Goal: Information Seeking & Learning: Learn about a topic

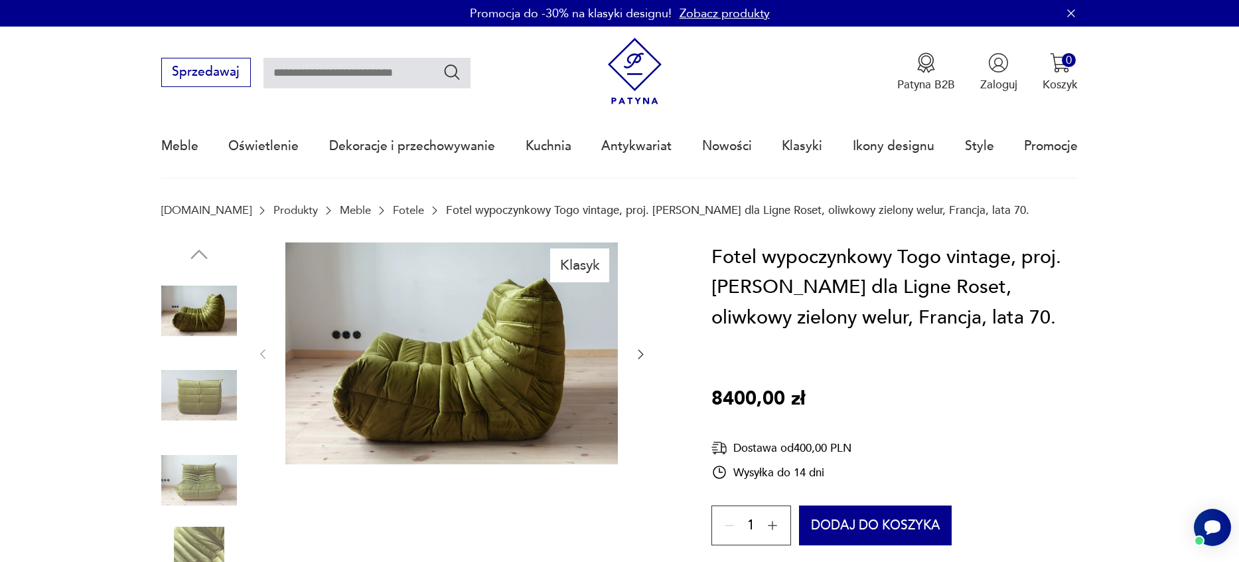
click at [416, 70] on input "text" at bounding box center [367, 73] width 207 height 31
type input "****"
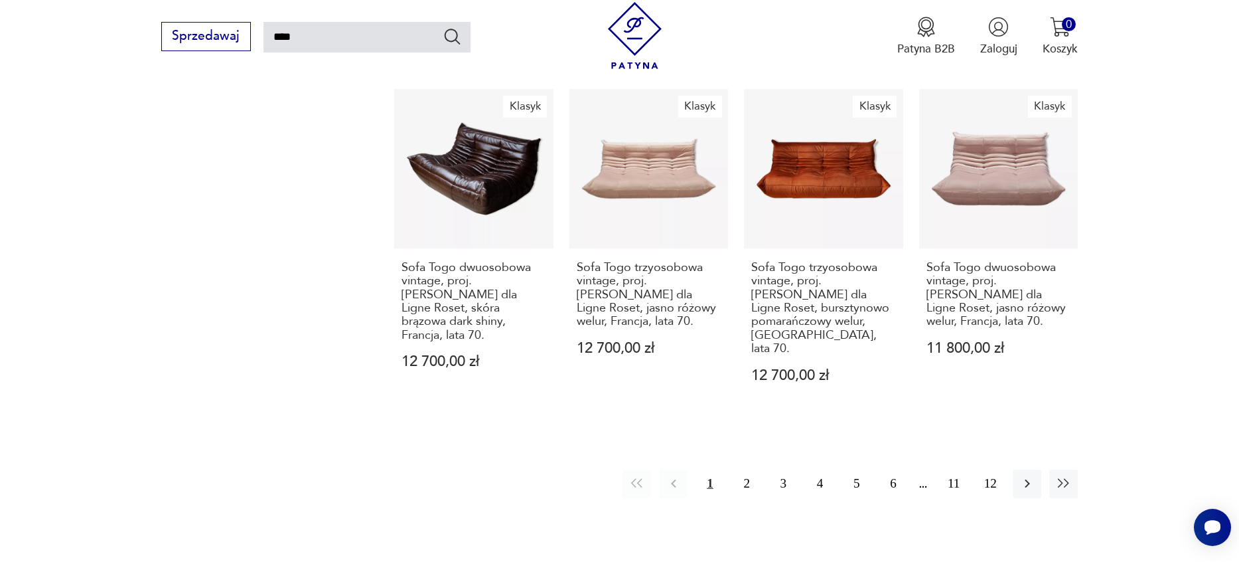
scroll to position [1404, 0]
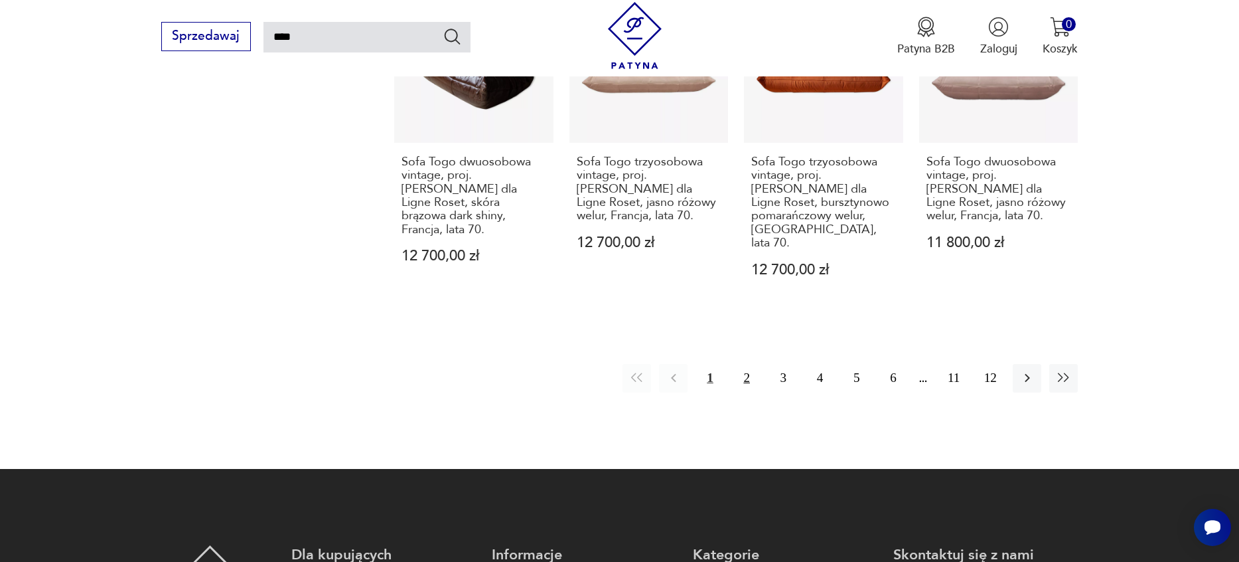
click at [751, 364] on button "2" at bounding box center [747, 378] width 29 height 29
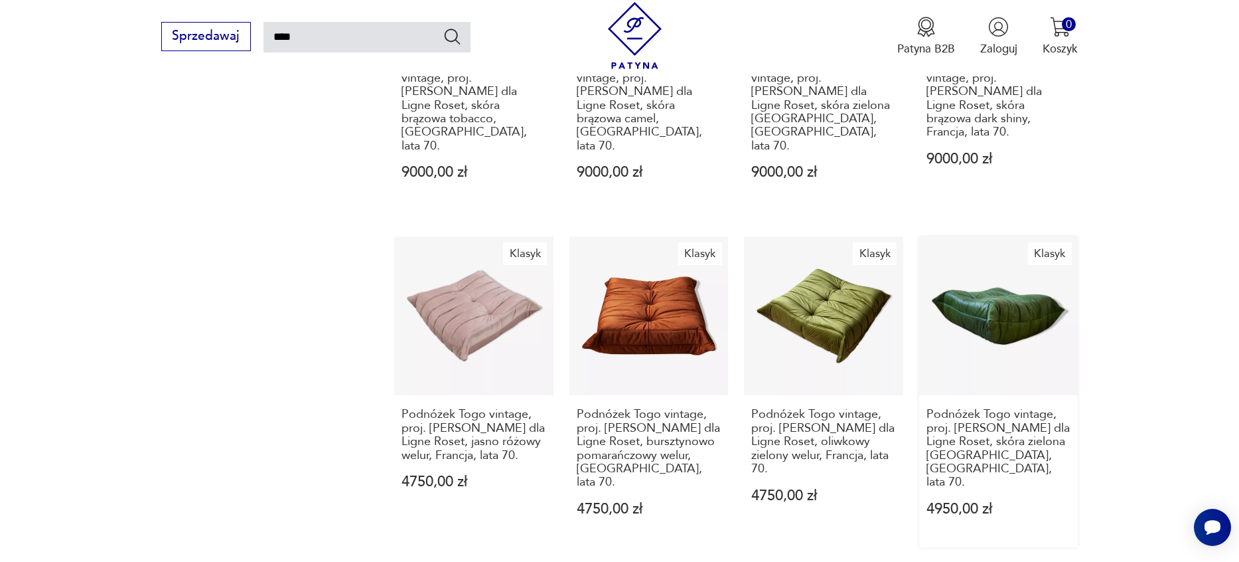
scroll to position [1139, 0]
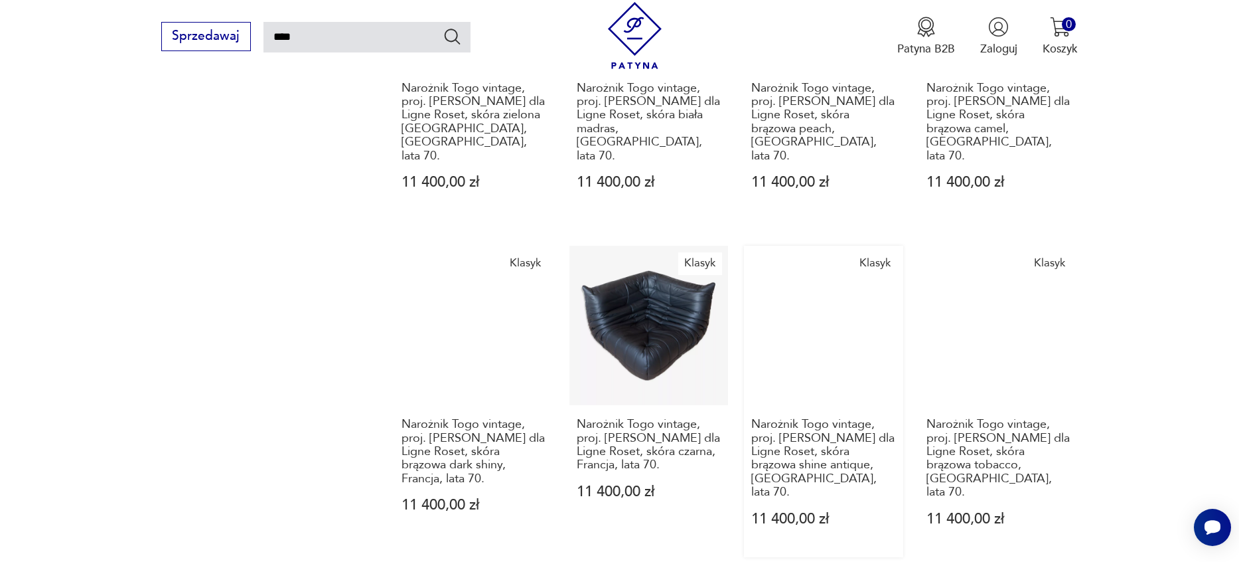
scroll to position [1271, 0]
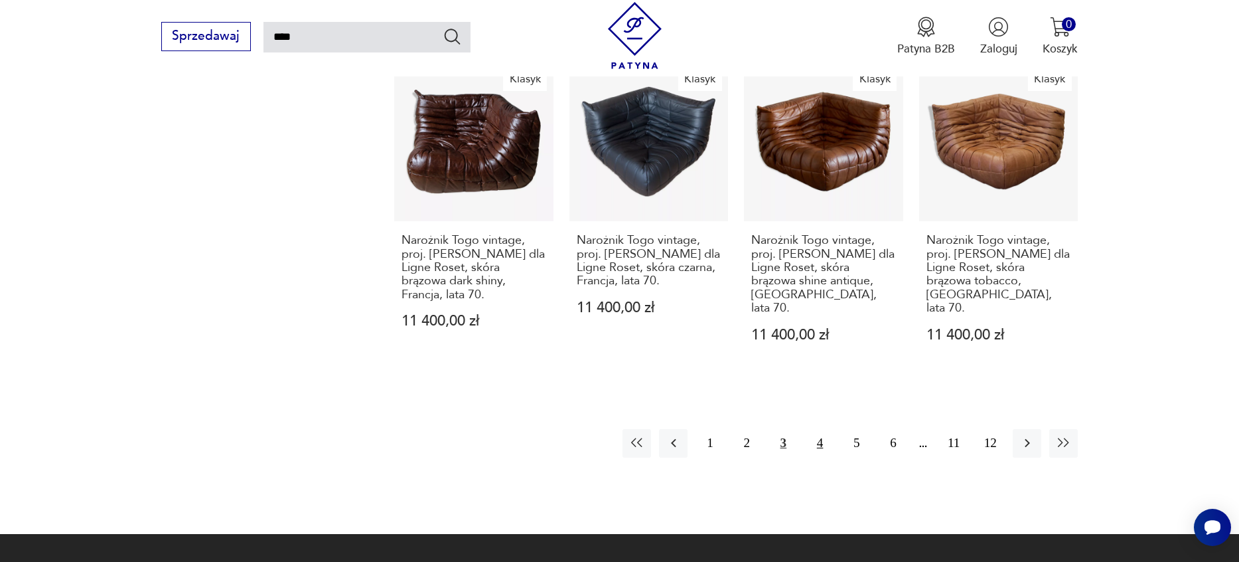
click at [813, 429] on button "4" at bounding box center [820, 443] width 29 height 29
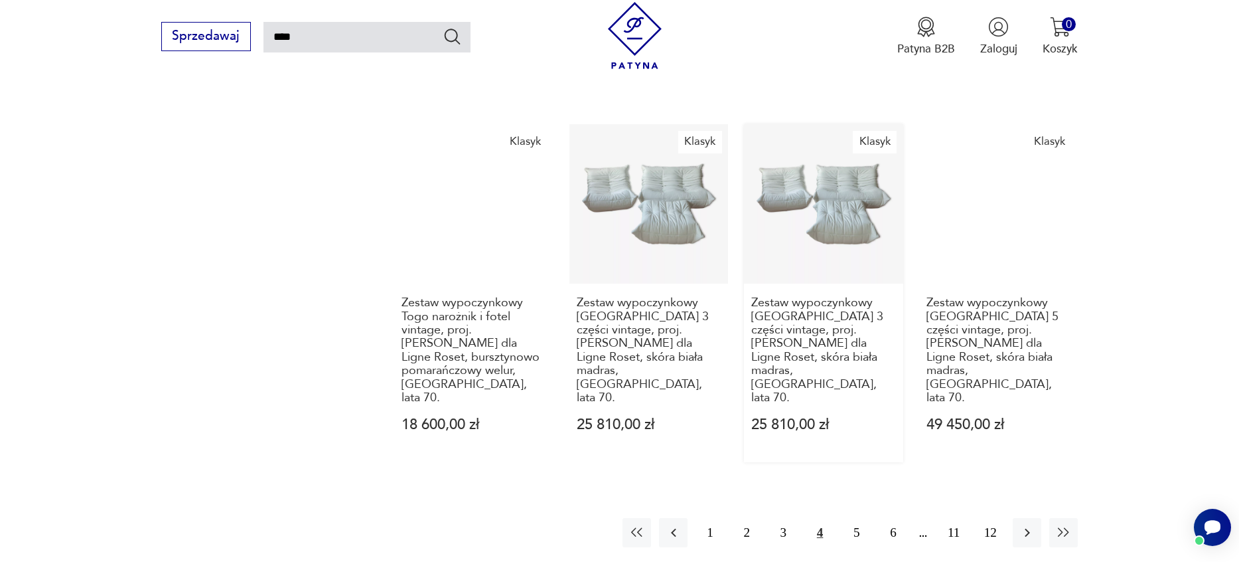
scroll to position [1205, 0]
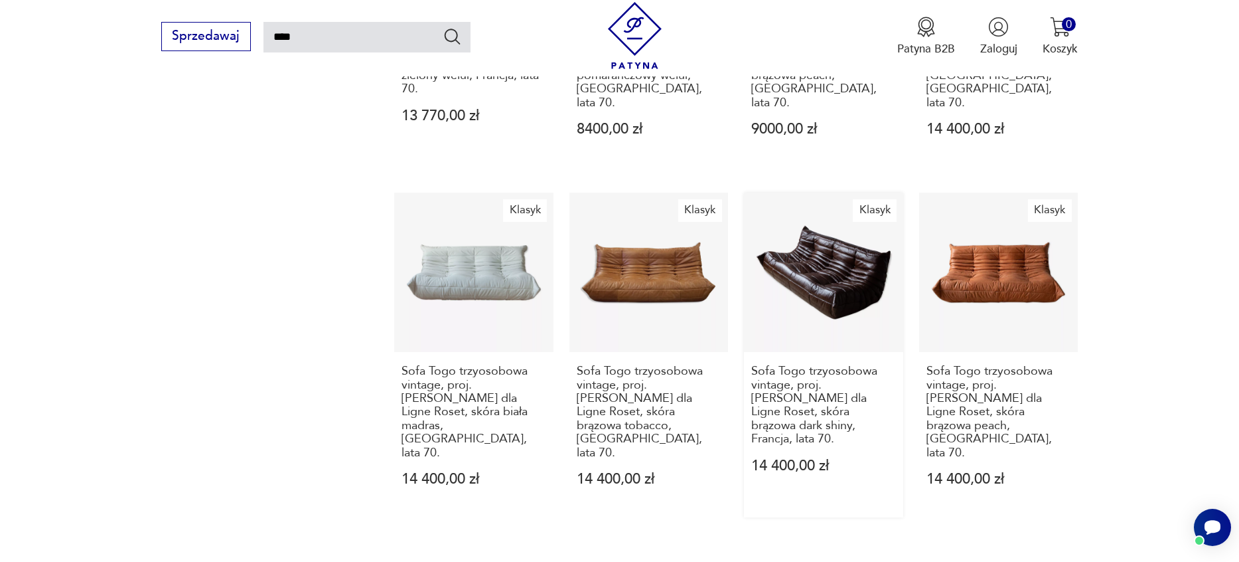
scroll to position [1271, 0]
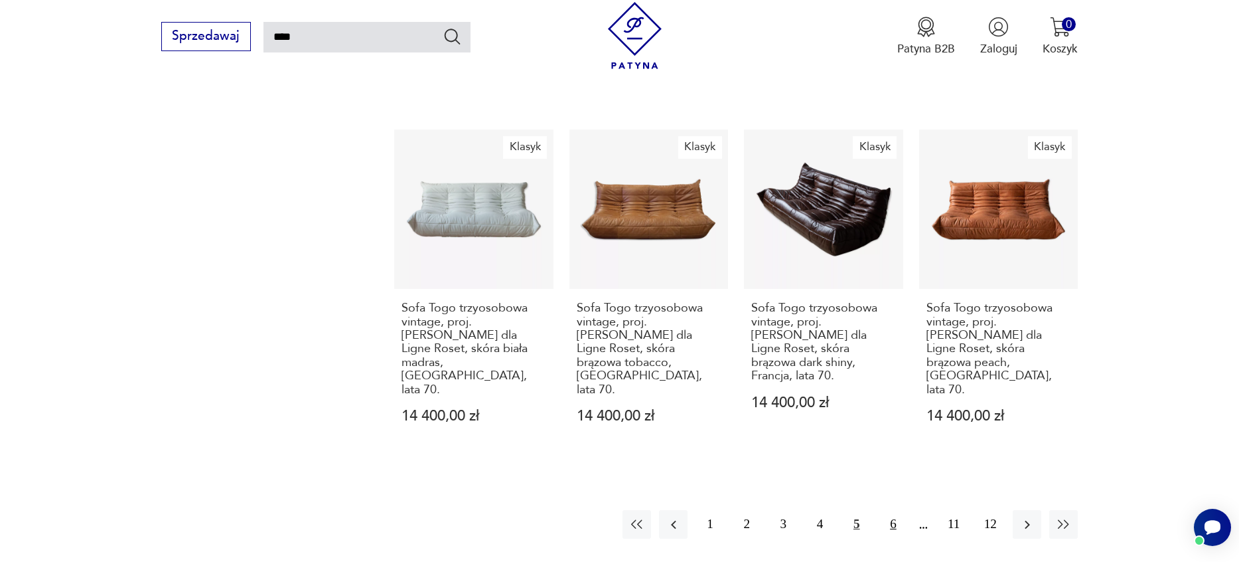
click at [894, 510] on button "6" at bounding box center [893, 524] width 29 height 29
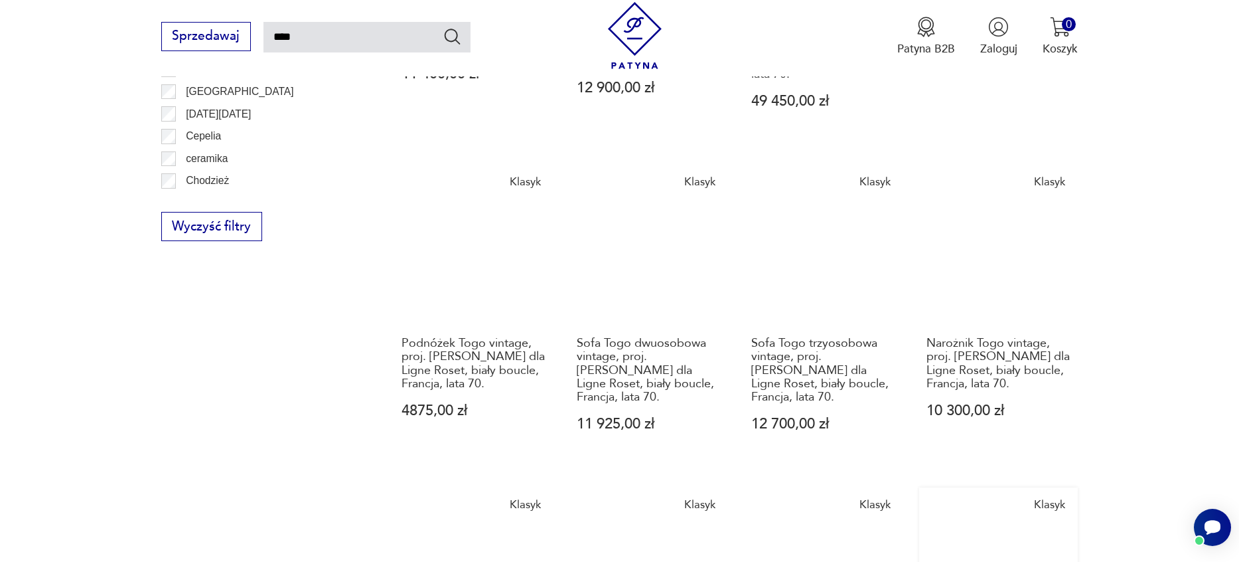
scroll to position [1271, 0]
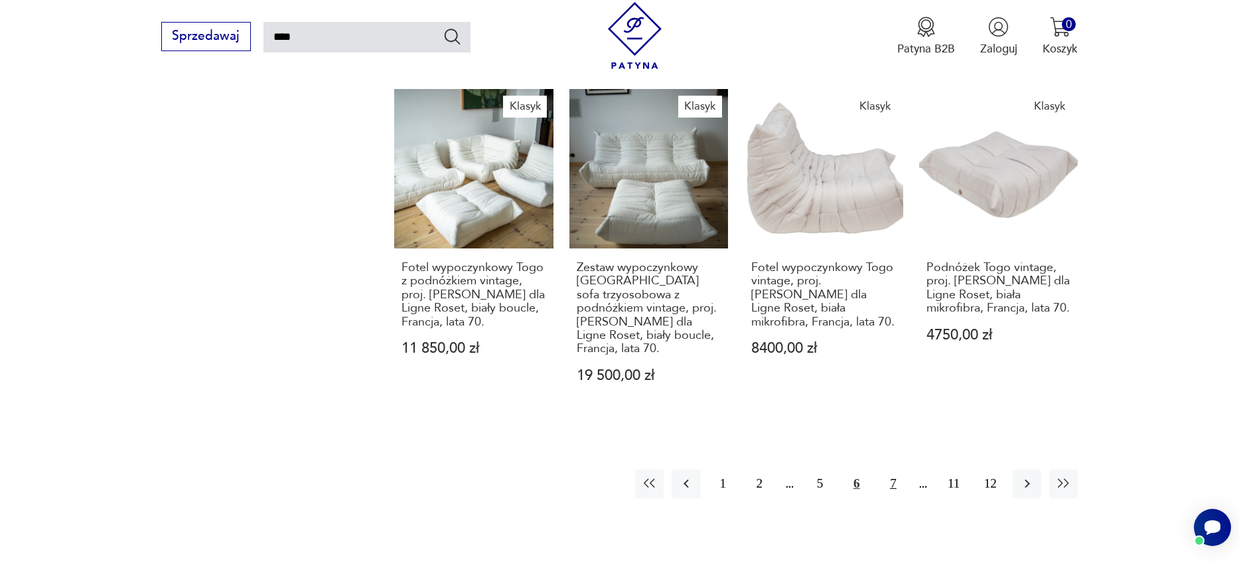
click at [896, 469] on button "7" at bounding box center [893, 483] width 29 height 29
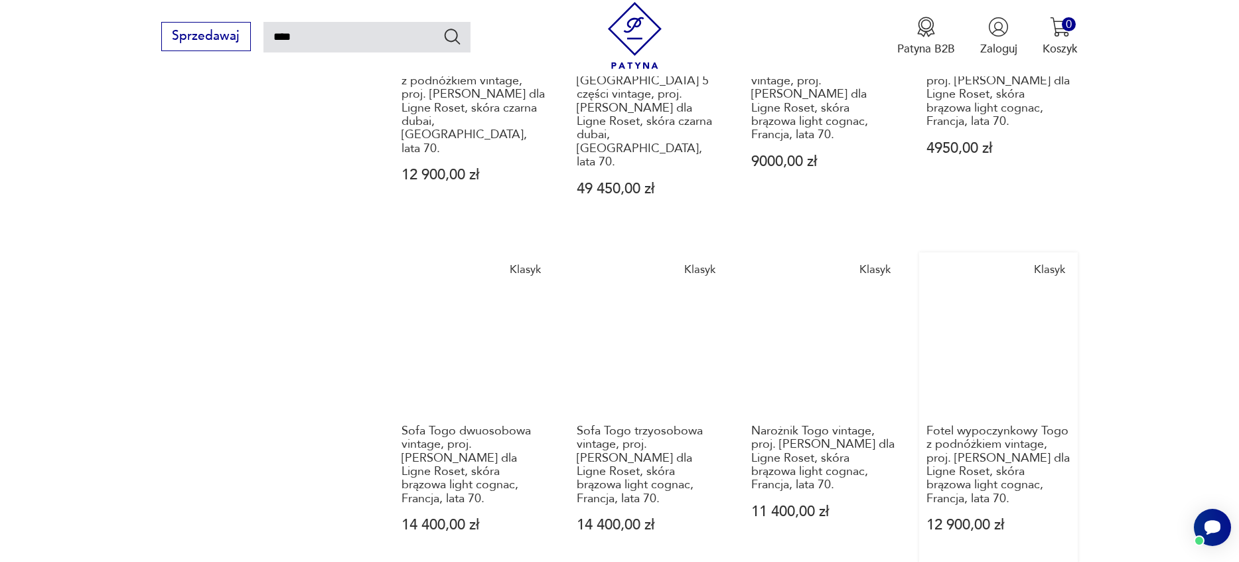
scroll to position [1139, 0]
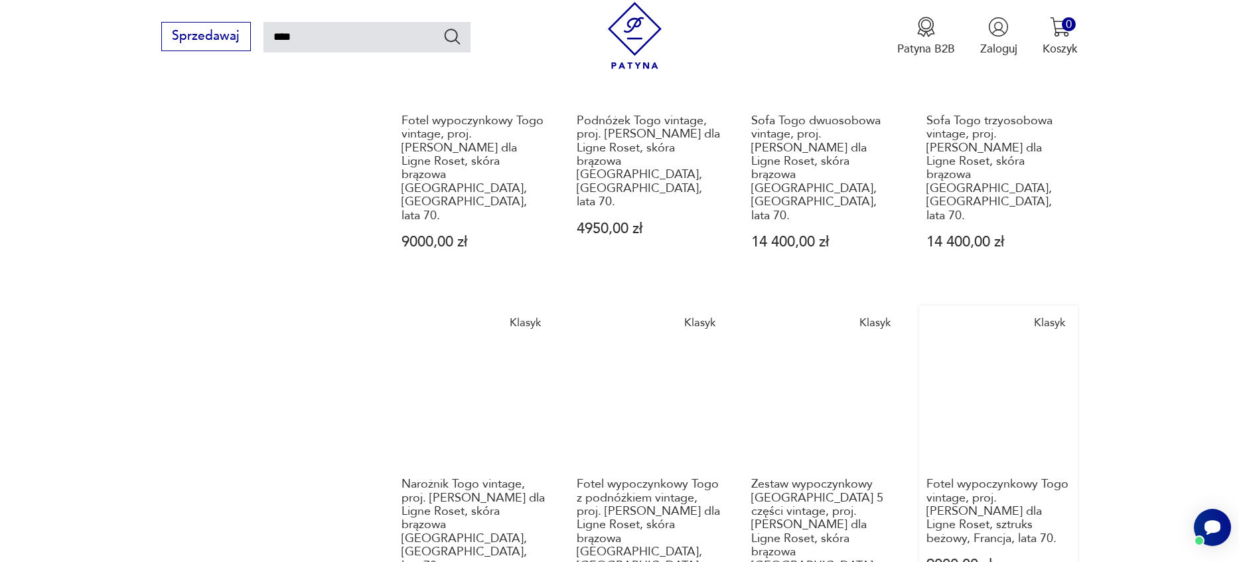
scroll to position [1205, 0]
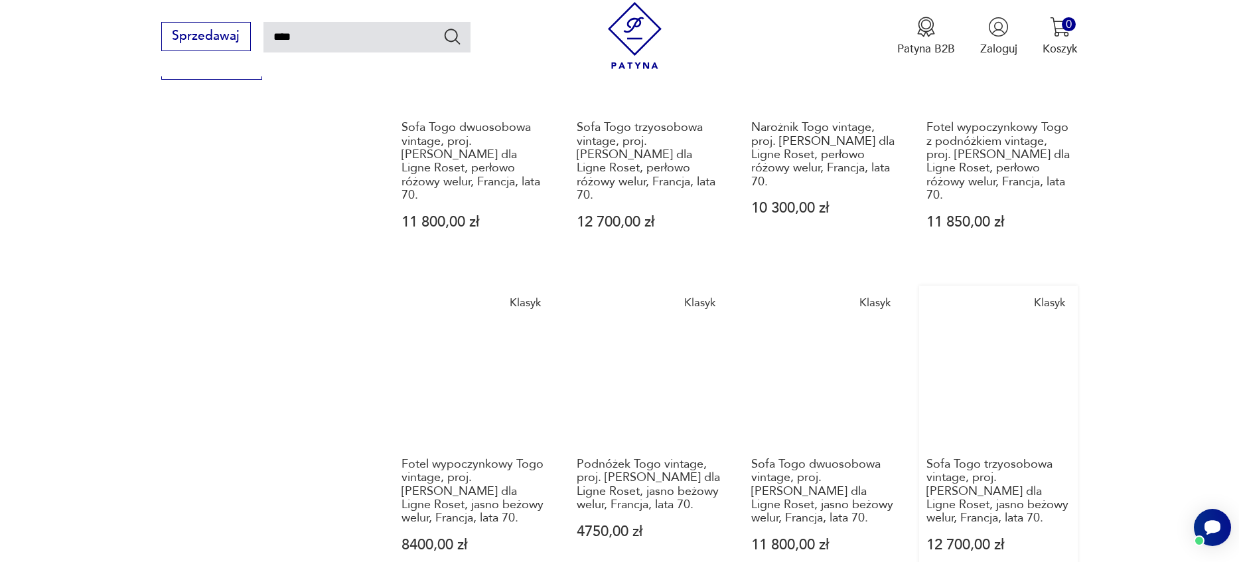
scroll to position [1271, 0]
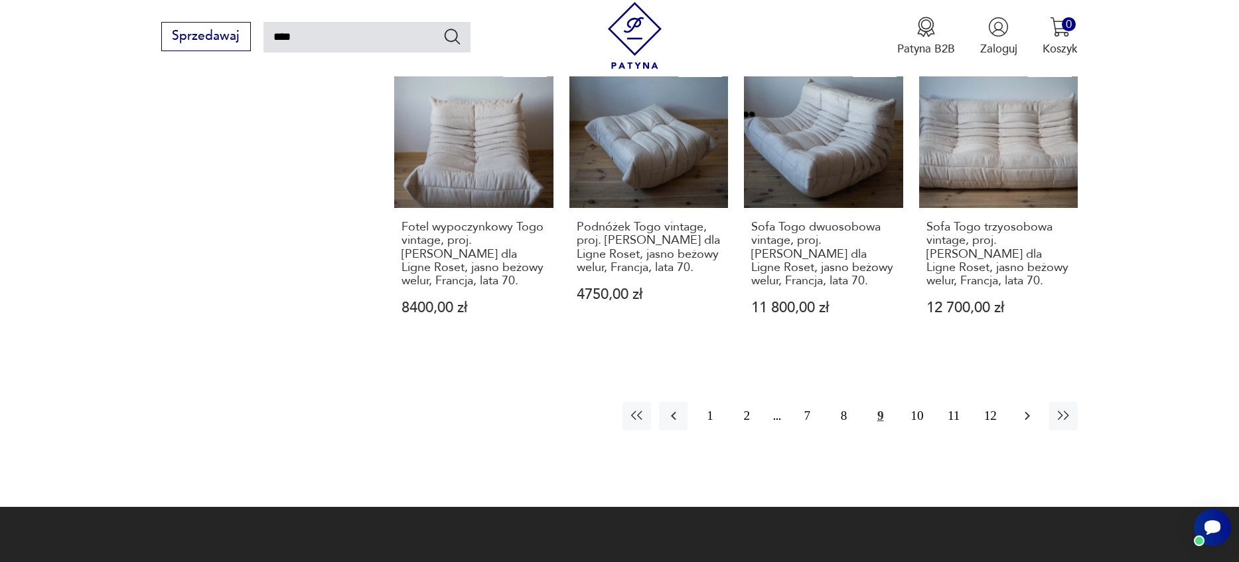
click at [1034, 408] on icon "button" at bounding box center [1028, 416] width 16 height 16
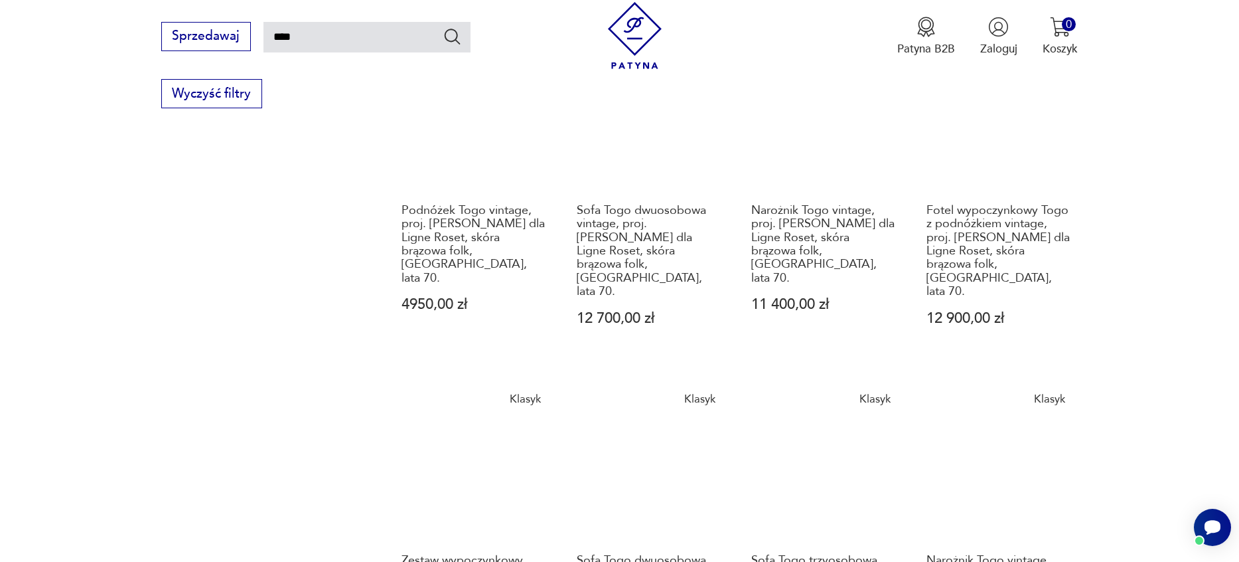
scroll to position [1338, 0]
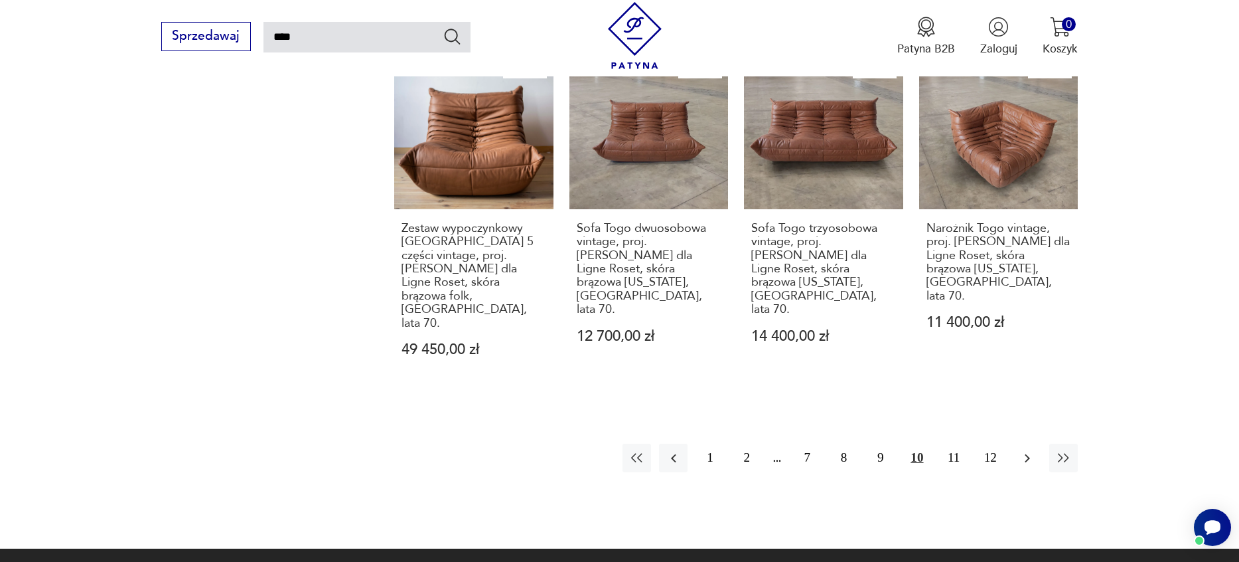
click at [1035, 443] on button "button" at bounding box center [1027, 457] width 29 height 29
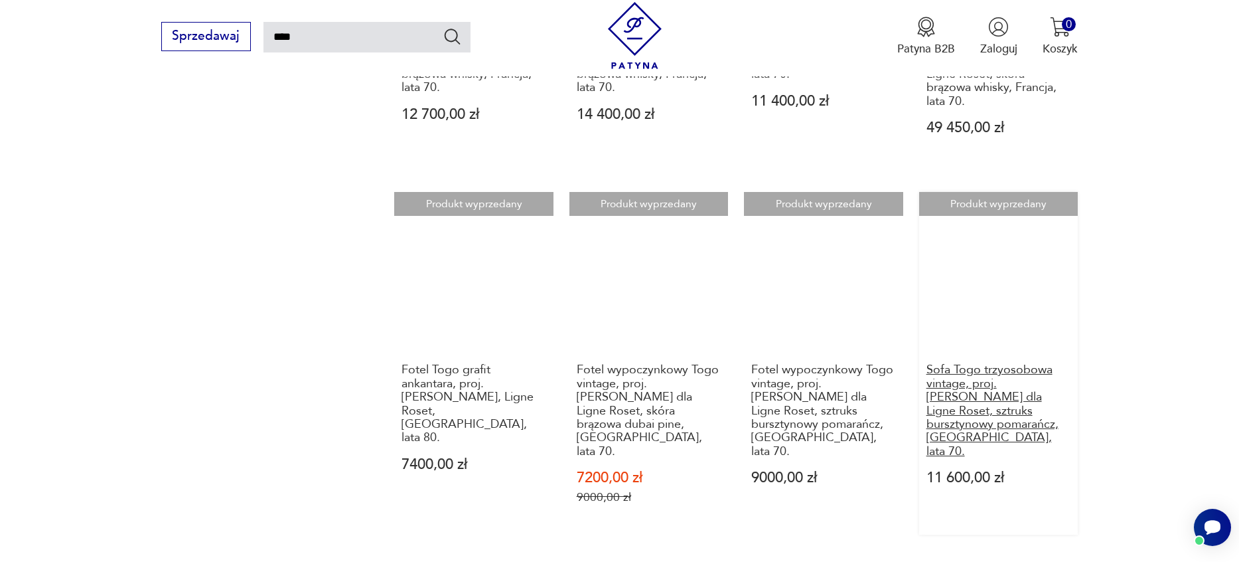
scroll to position [1205, 0]
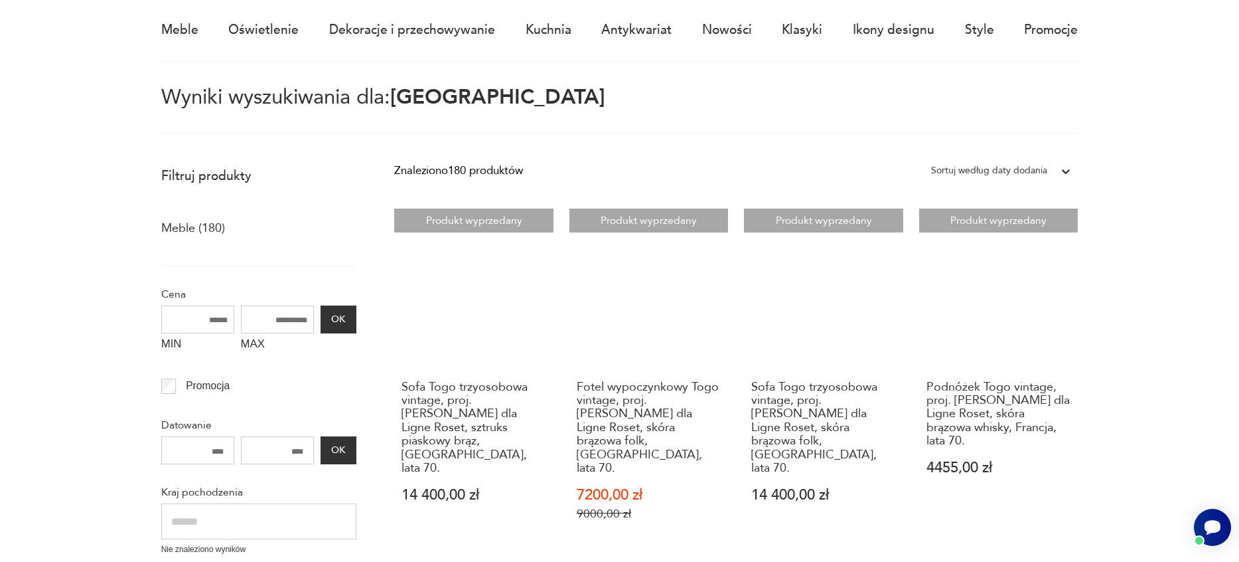
scroll to position [276, 0]
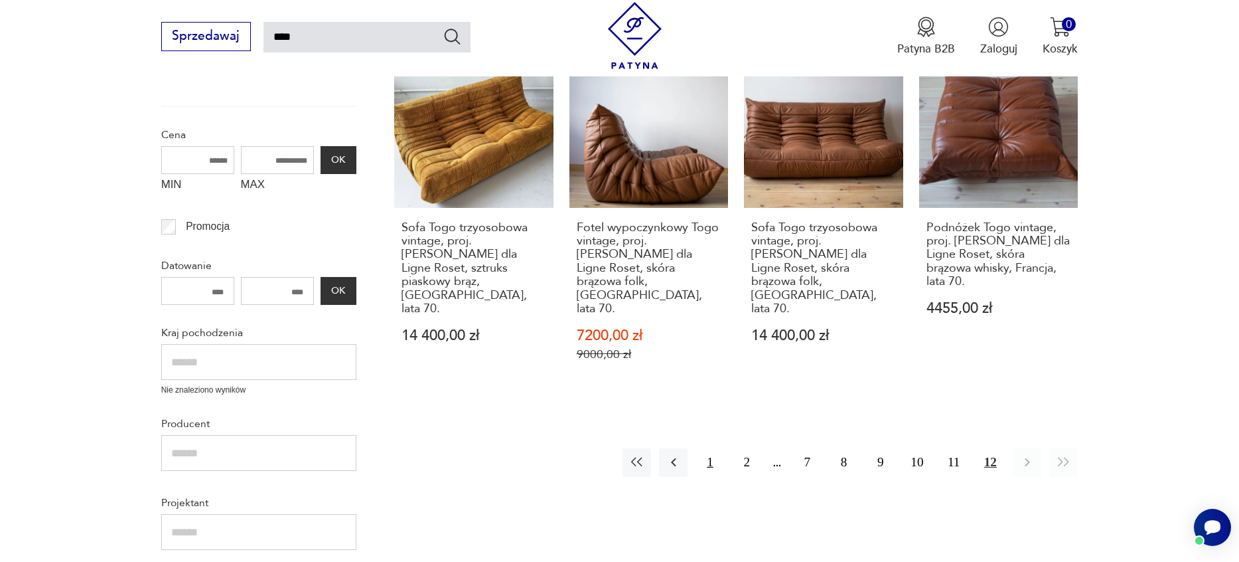
click at [708, 448] on button "1" at bounding box center [710, 462] width 29 height 29
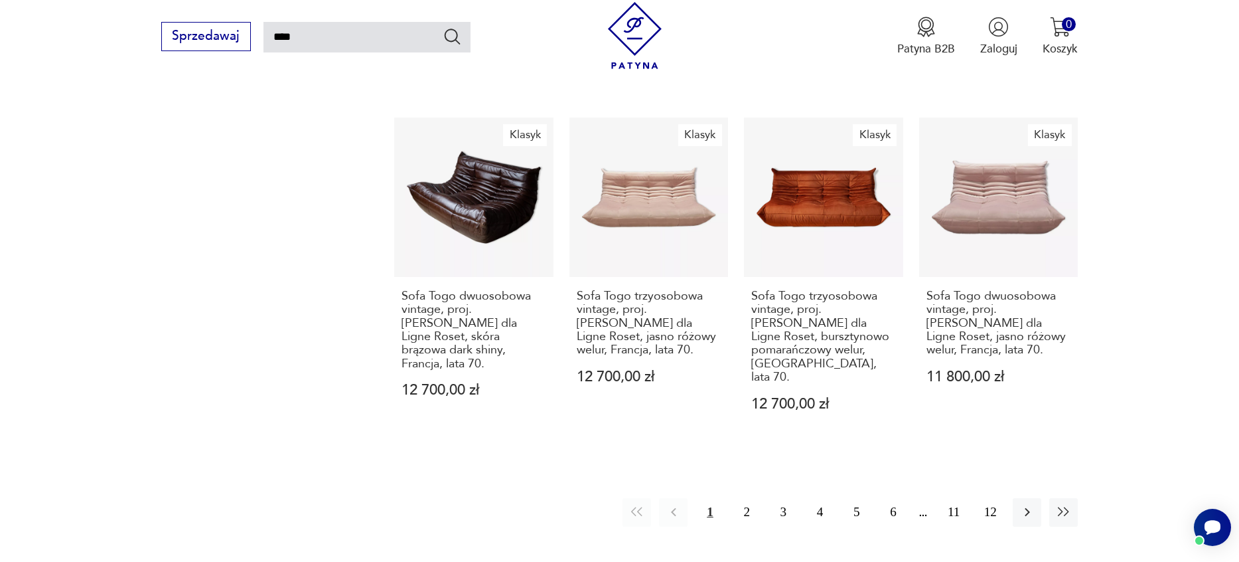
scroll to position [1271, 0]
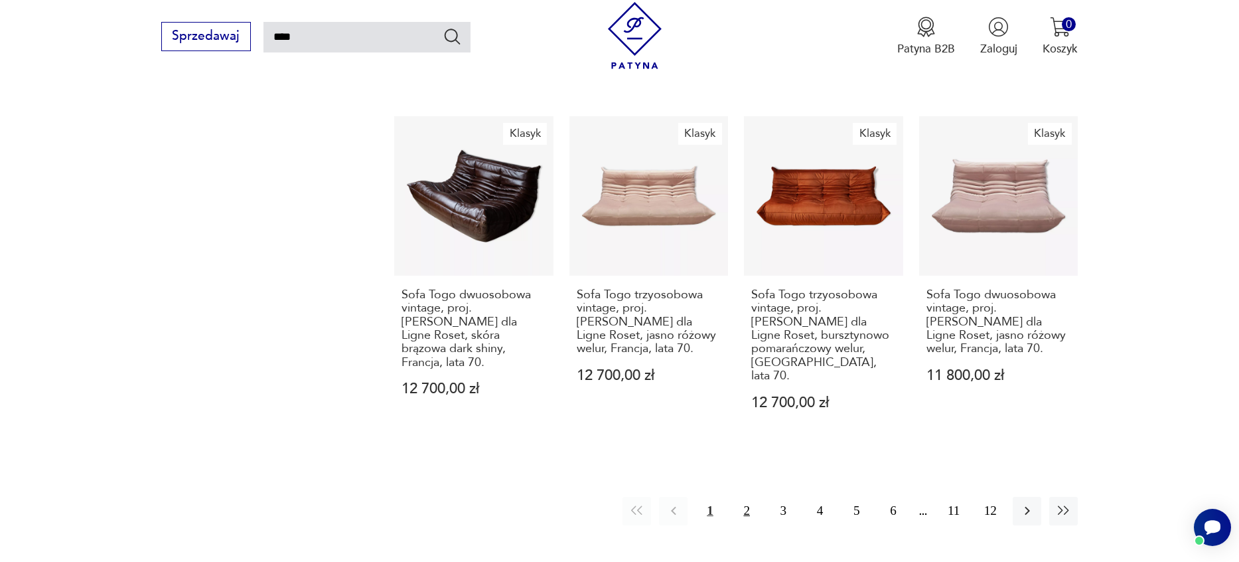
click at [751, 497] on button "2" at bounding box center [747, 511] width 29 height 29
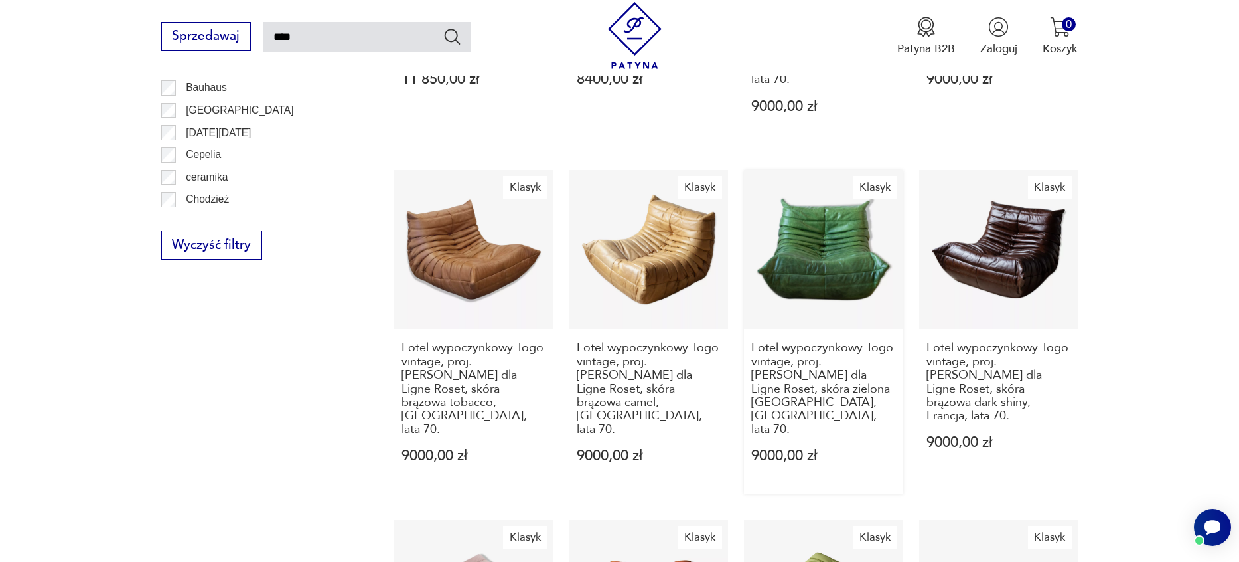
scroll to position [1139, 0]
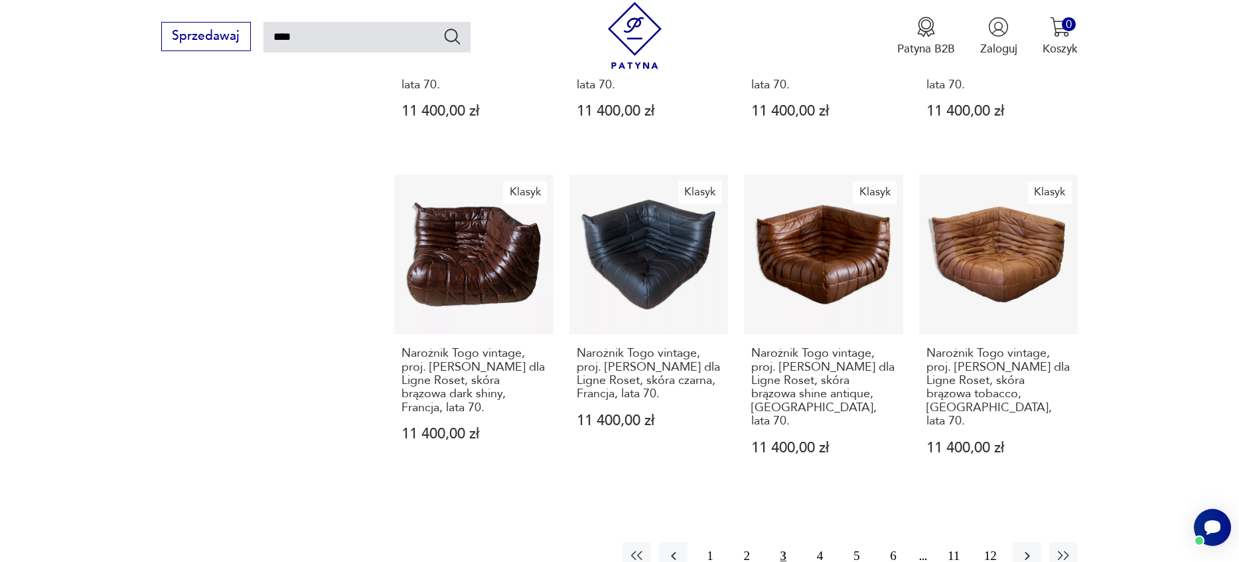
scroll to position [1271, 0]
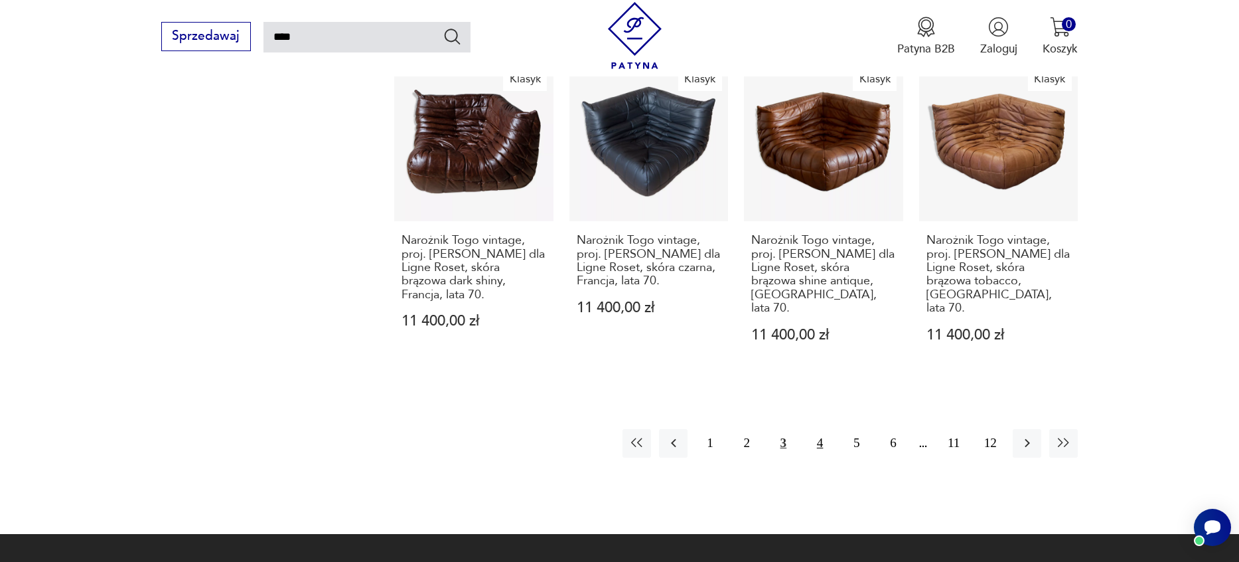
click at [818, 429] on button "4" at bounding box center [820, 443] width 29 height 29
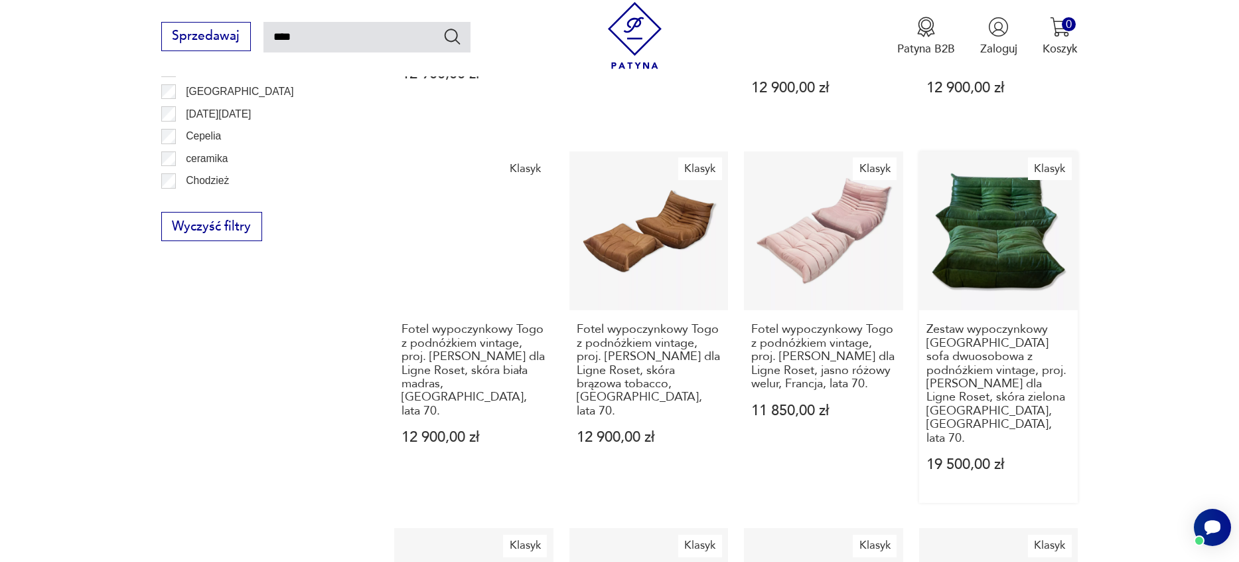
scroll to position [1205, 0]
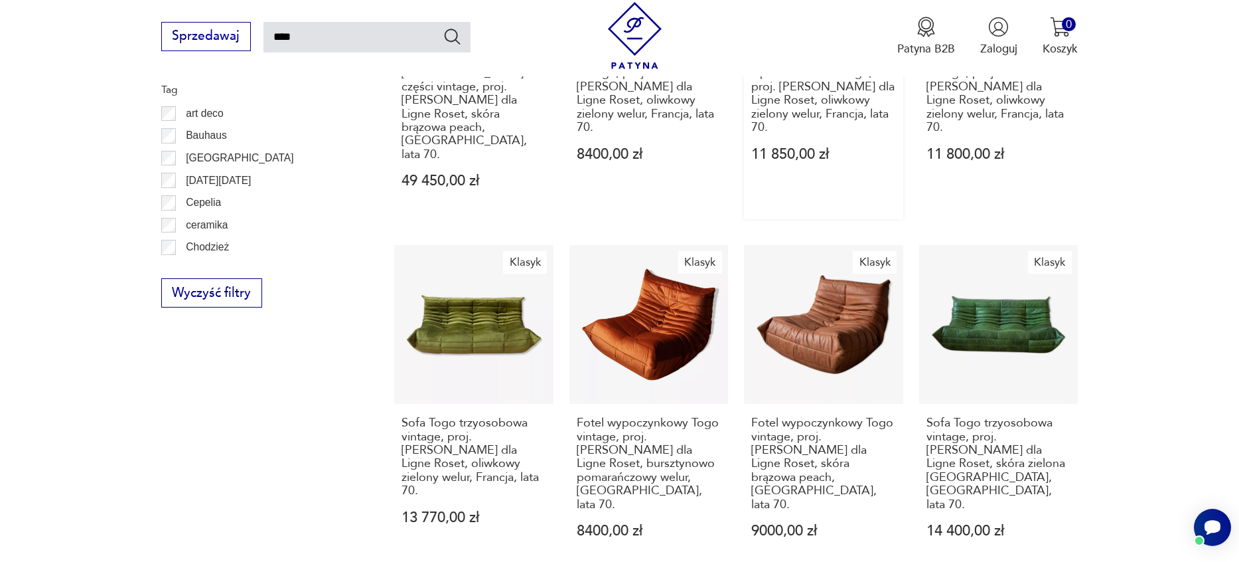
scroll to position [1139, 0]
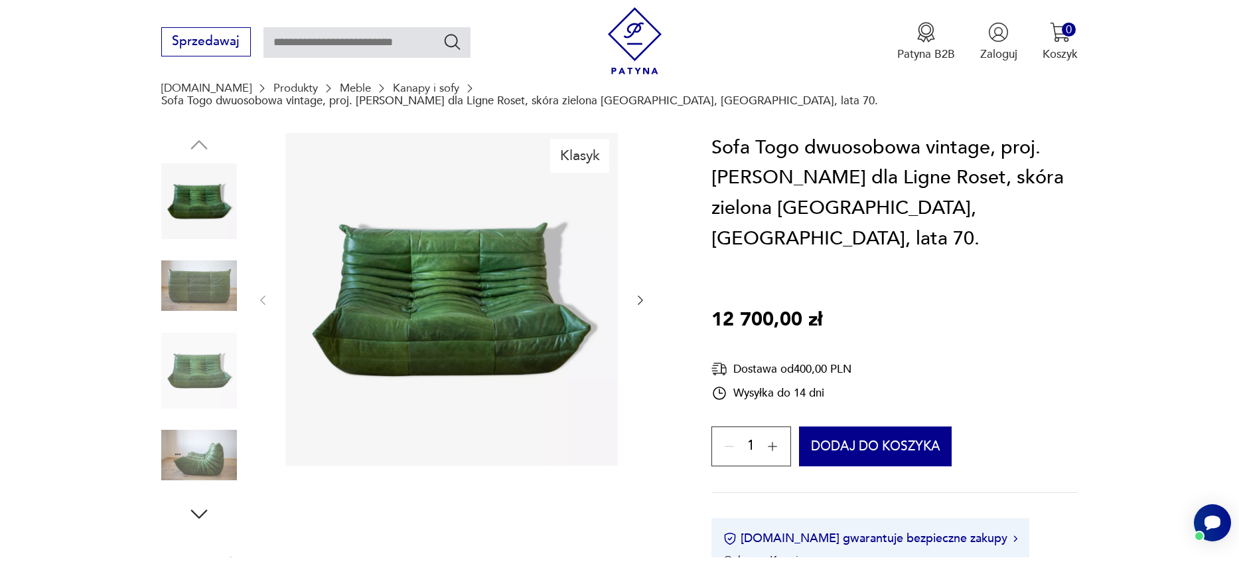
scroll to position [133, 0]
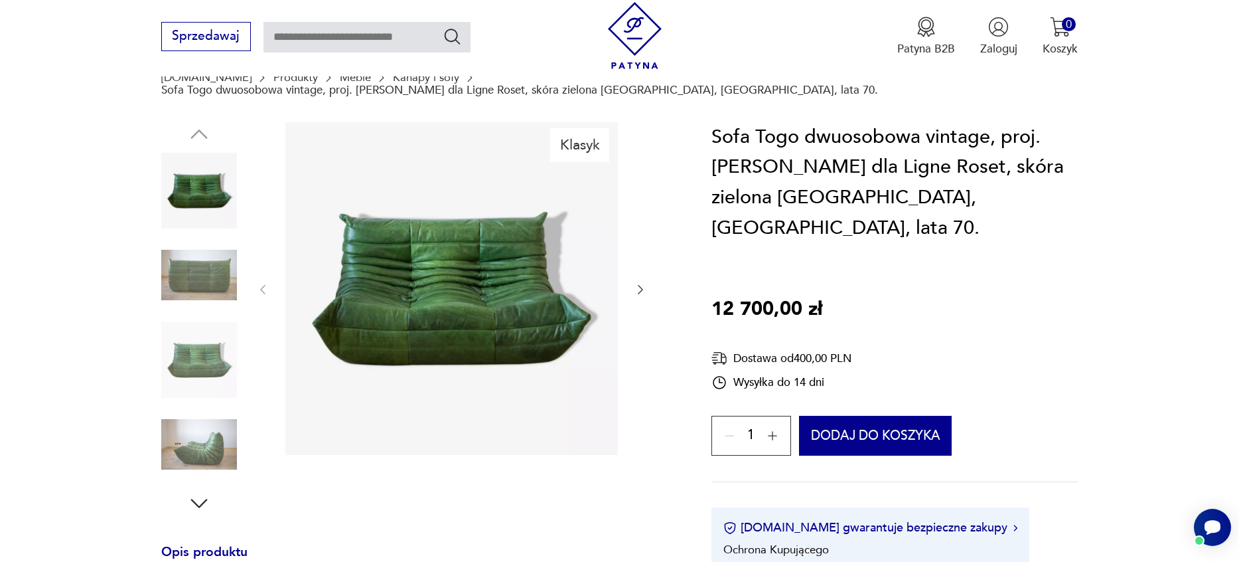
click at [203, 159] on img at bounding box center [199, 191] width 76 height 76
click at [197, 248] on img at bounding box center [199, 275] width 76 height 76
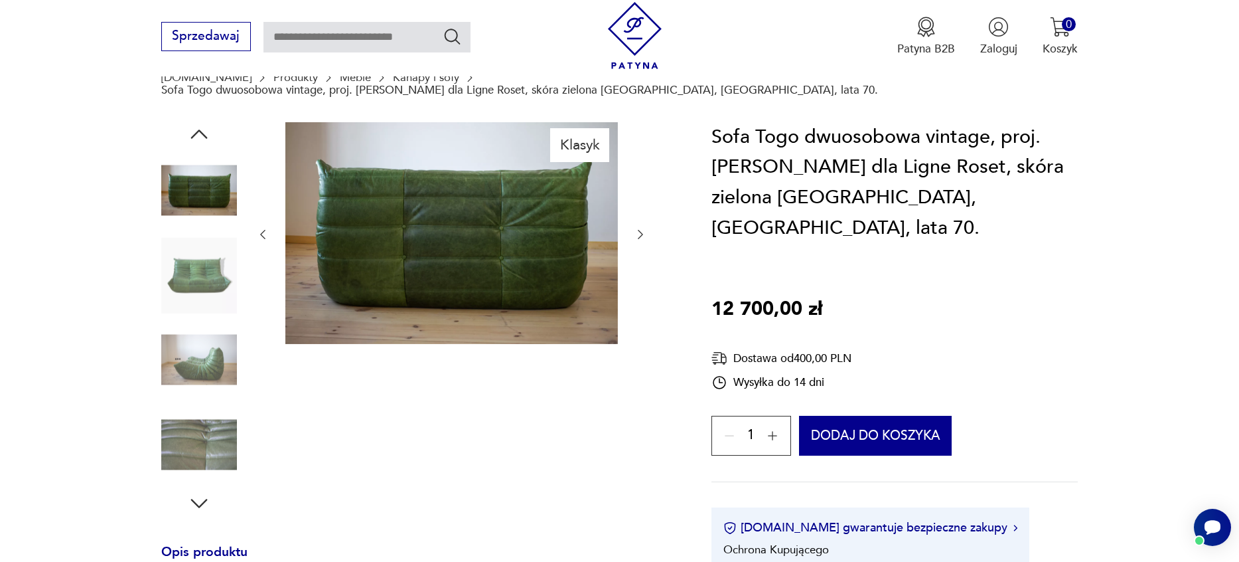
click at [199, 281] on img at bounding box center [199, 275] width 76 height 76
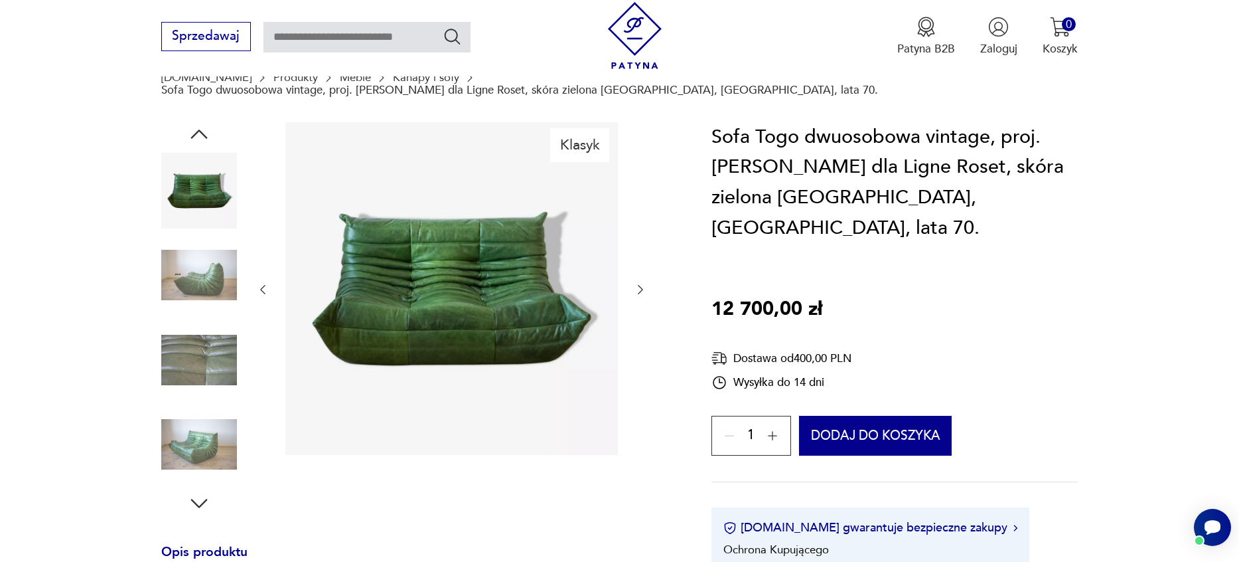
click at [204, 259] on img at bounding box center [199, 275] width 76 height 76
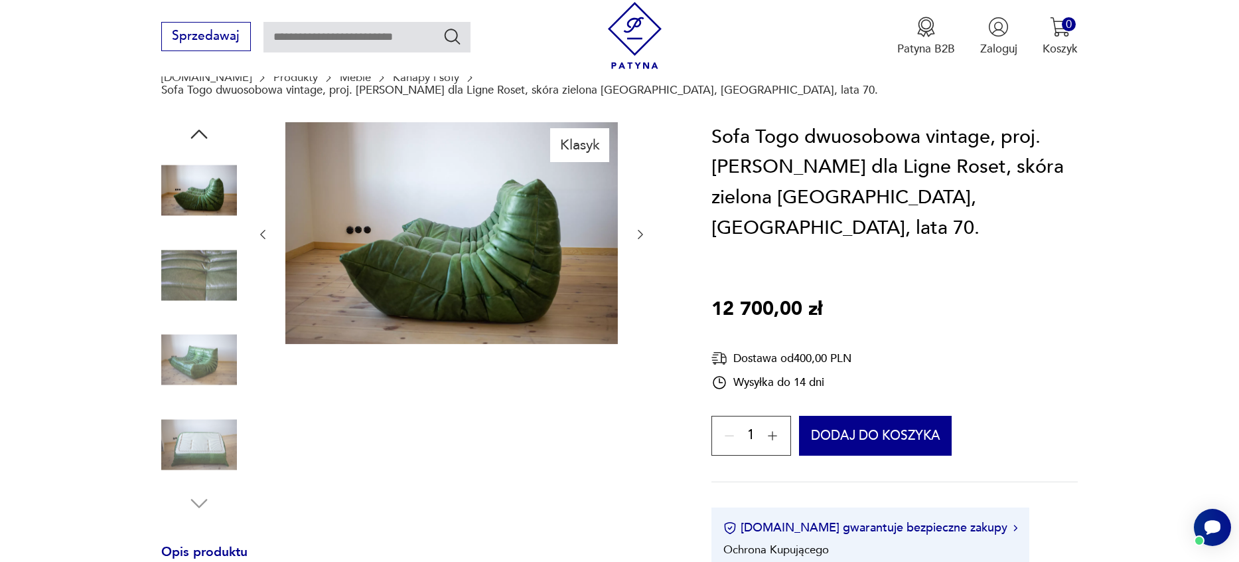
click at [206, 278] on img at bounding box center [199, 275] width 76 height 76
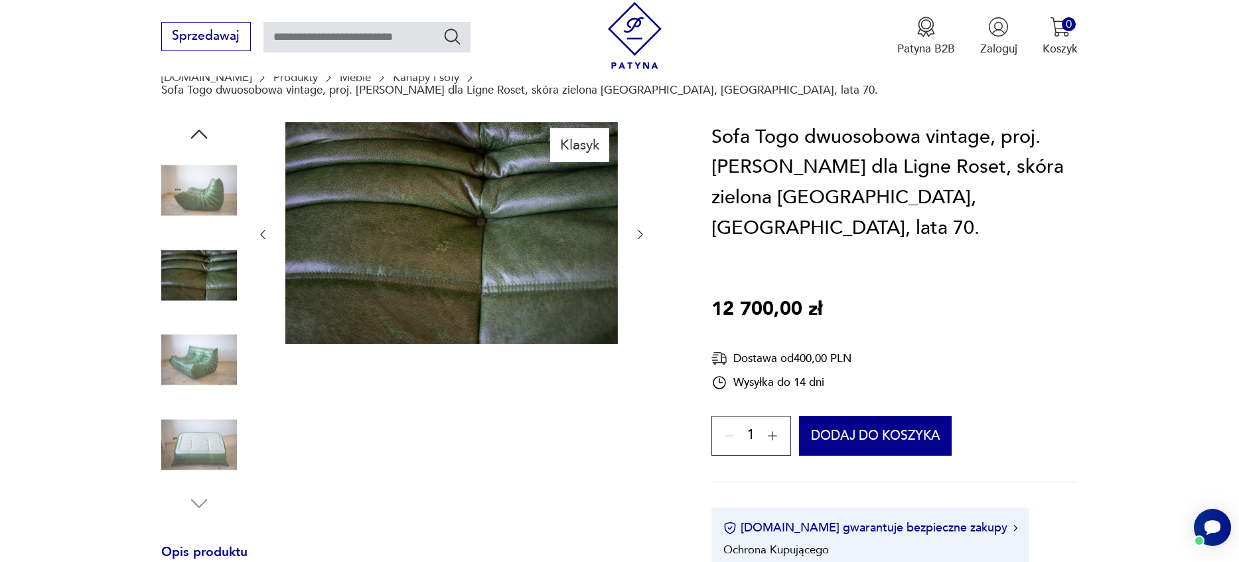
click at [199, 335] on img at bounding box center [199, 360] width 76 height 76
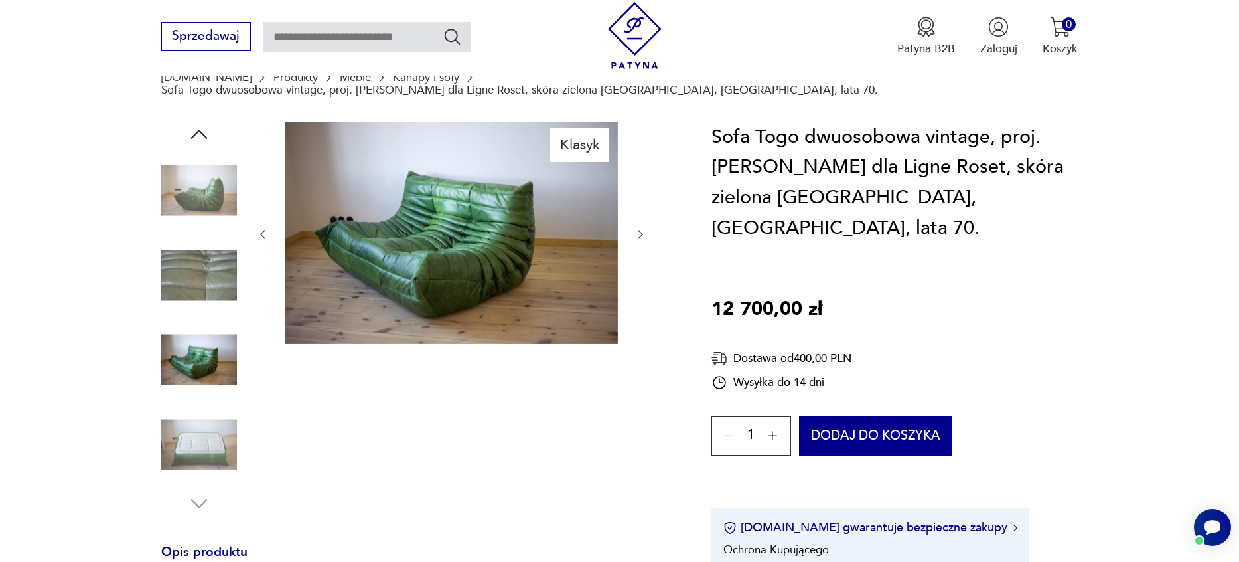
click at [212, 412] on img at bounding box center [199, 444] width 76 height 76
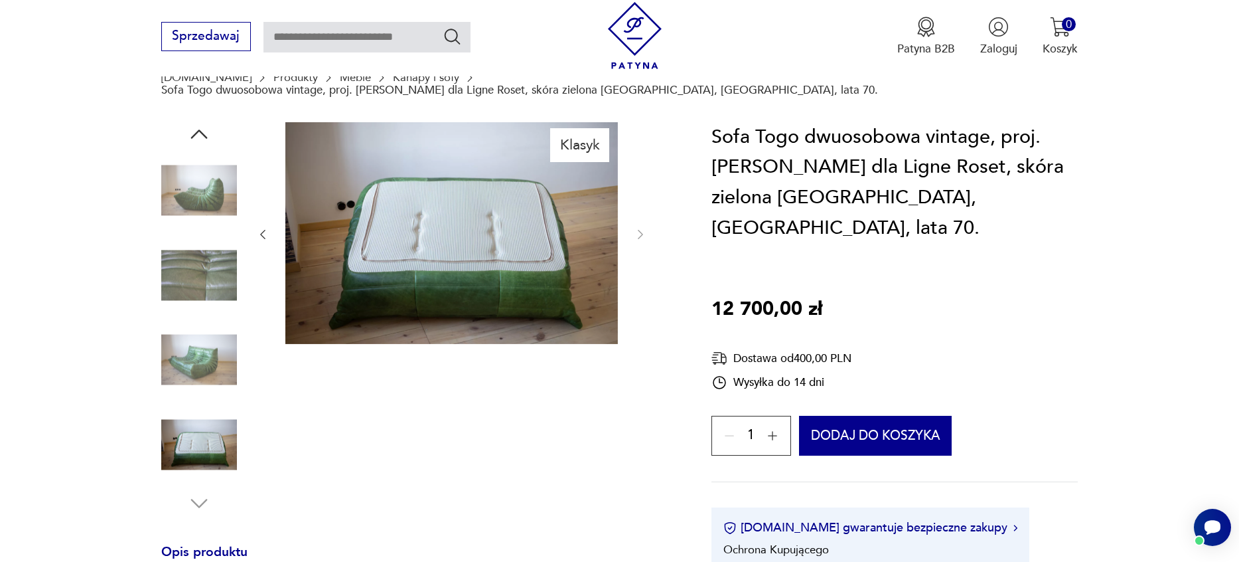
click at [184, 166] on img at bounding box center [199, 191] width 76 height 76
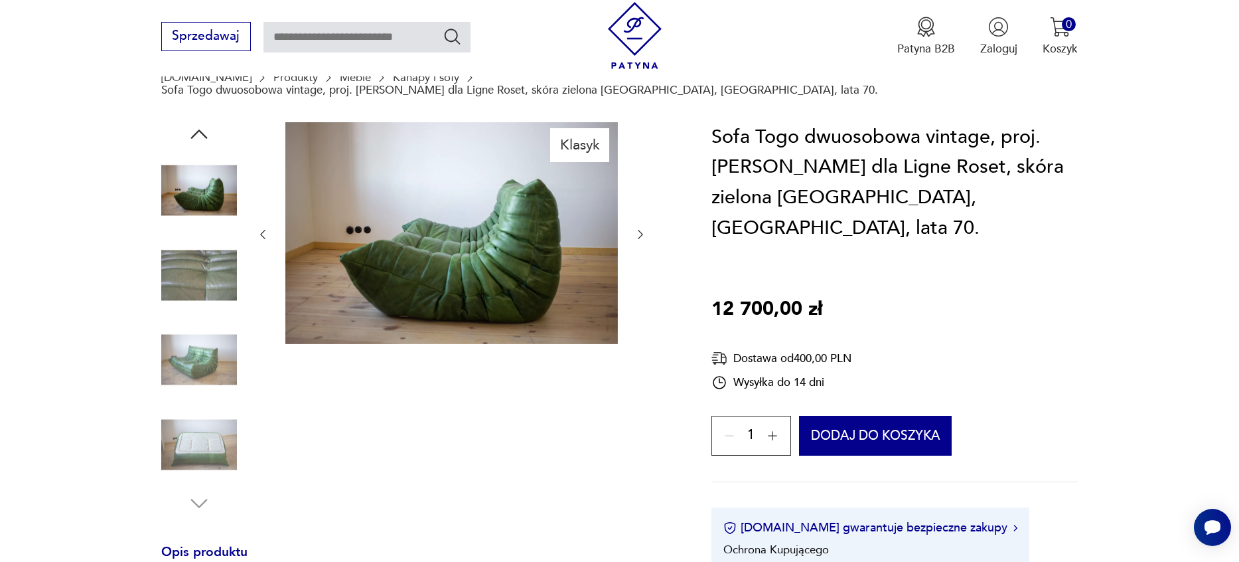
click at [649, 227] on div "Klasyk" at bounding box center [417, 318] width 512 height 393
click at [647, 228] on icon "button" at bounding box center [640, 234] width 13 height 13
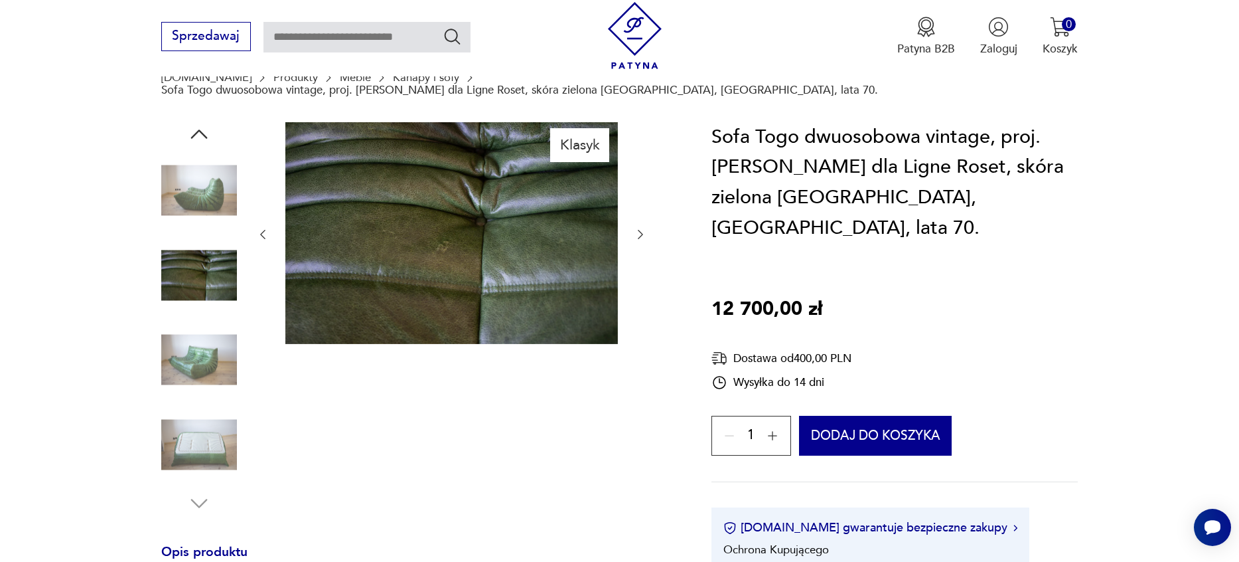
click at [647, 228] on icon "button" at bounding box center [640, 234] width 13 height 13
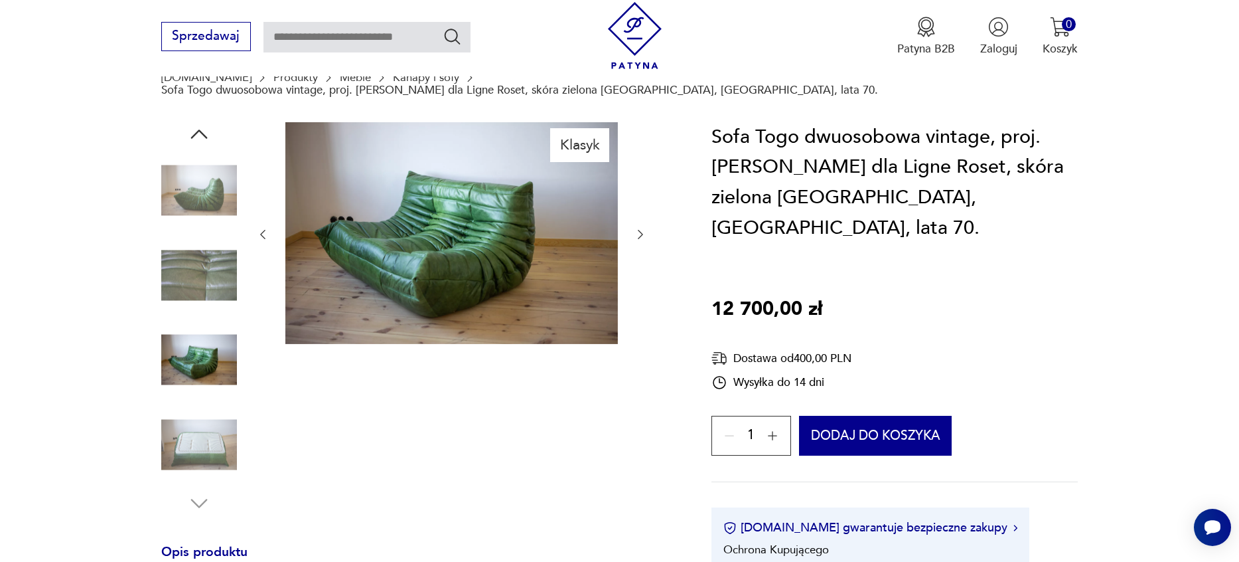
click at [647, 228] on icon "button" at bounding box center [640, 234] width 13 height 13
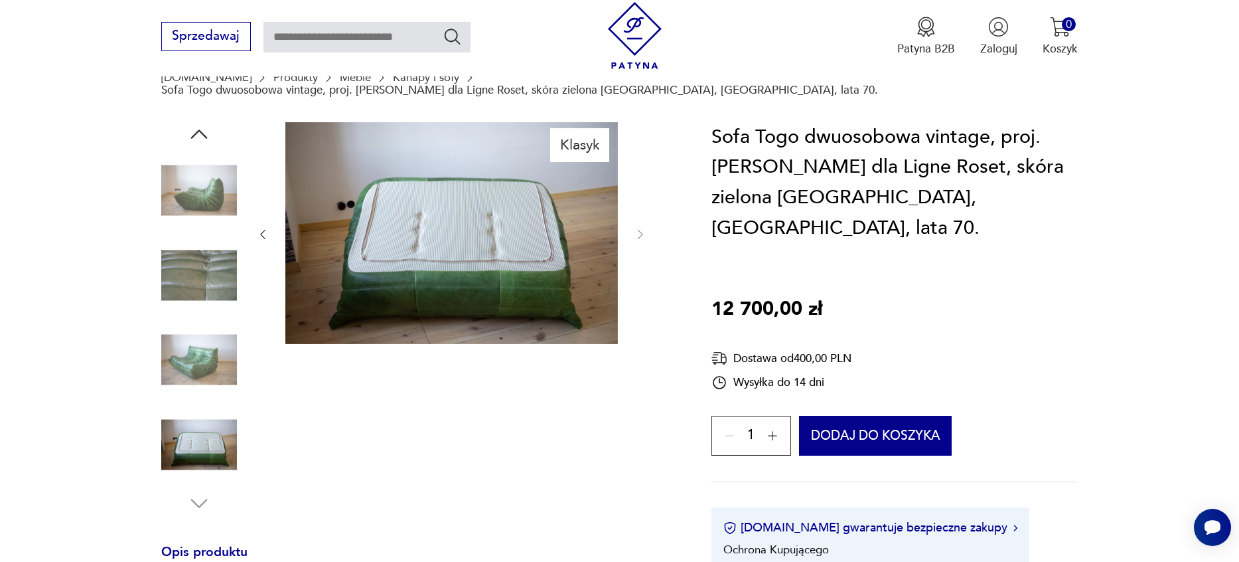
click at [204, 323] on img at bounding box center [199, 360] width 76 height 76
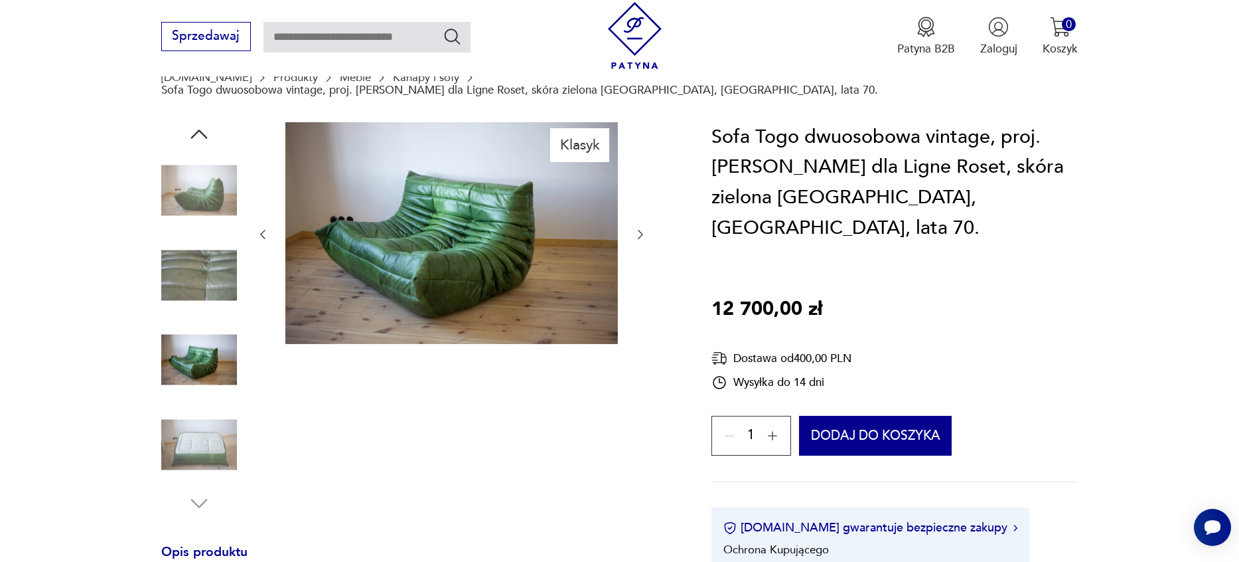
click at [161, 186] on img at bounding box center [199, 191] width 76 height 76
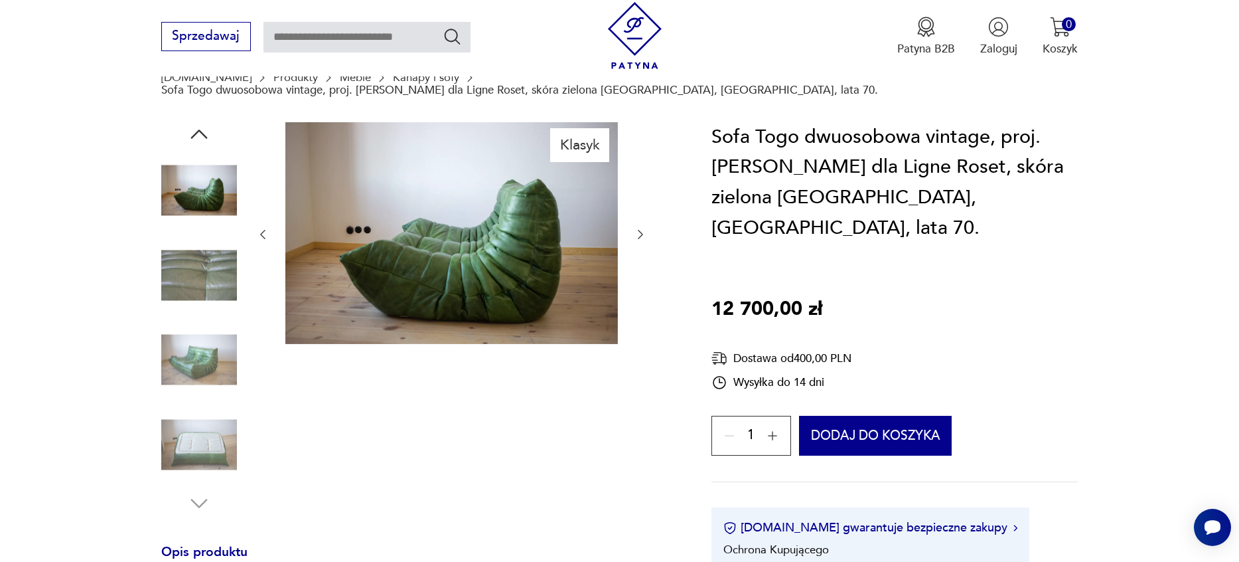
click at [192, 123] on icon "button" at bounding box center [199, 134] width 24 height 24
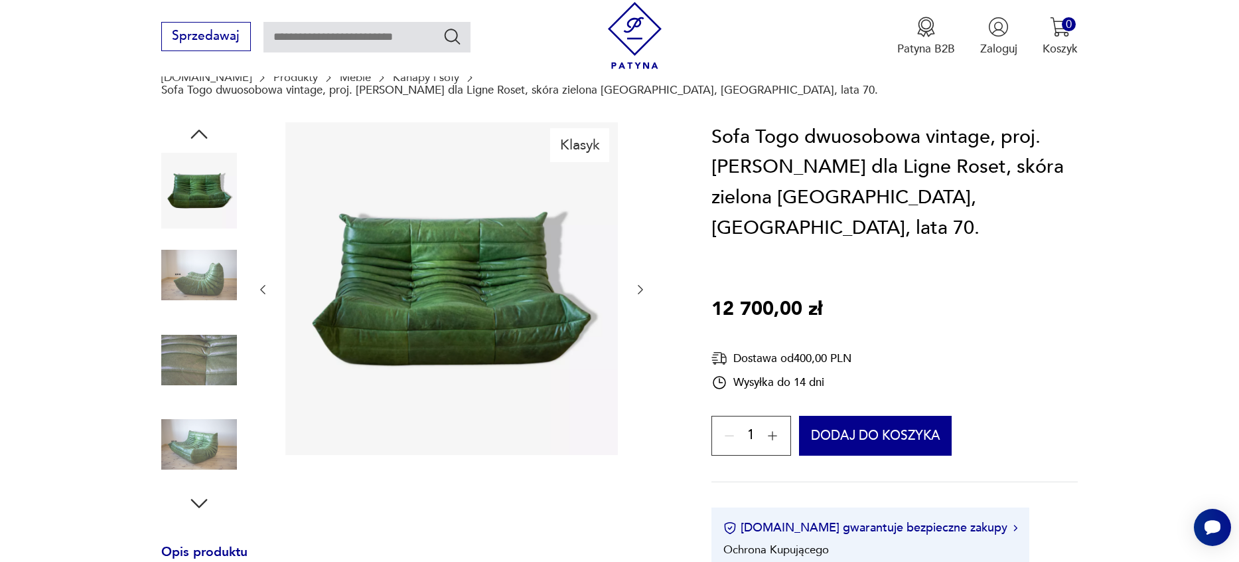
click at [198, 180] on img at bounding box center [199, 191] width 76 height 76
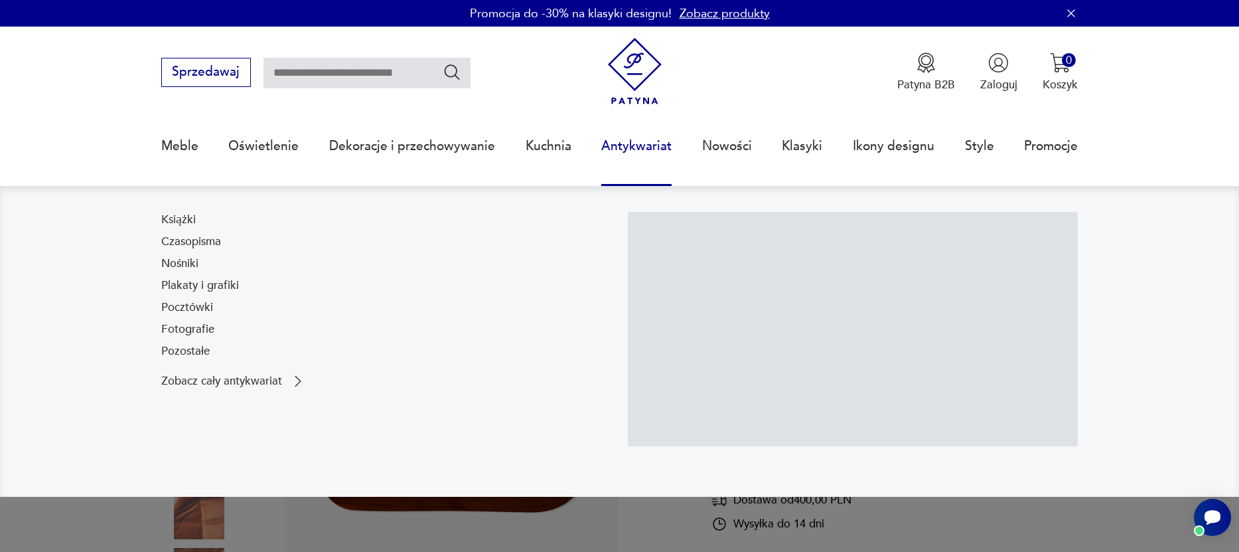
scroll to position [9, 0]
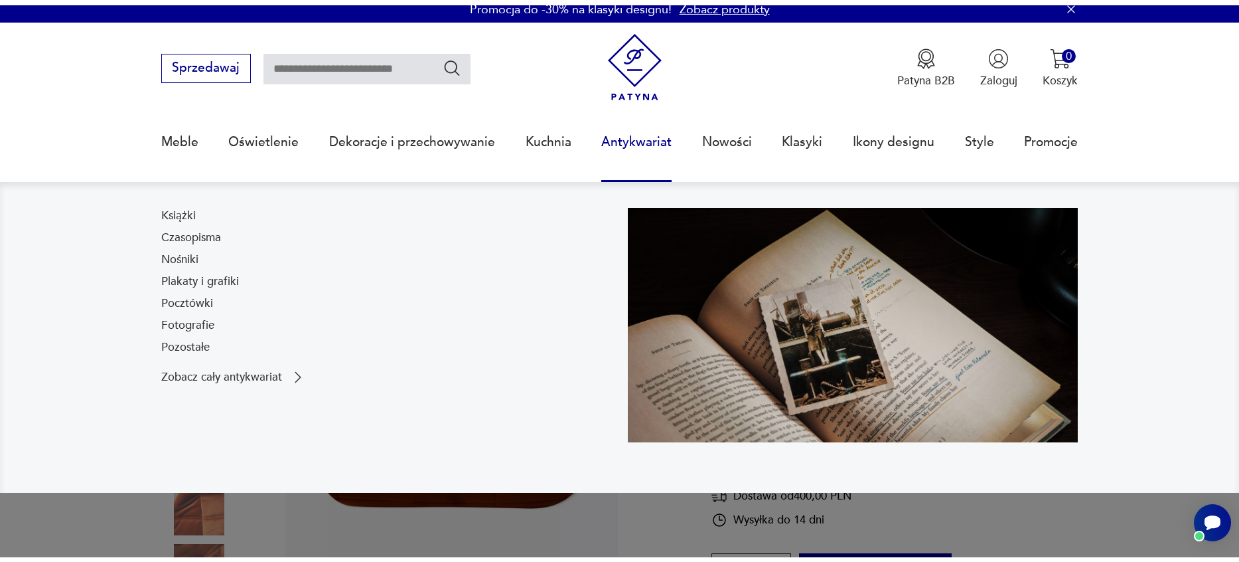
scroll to position [133, 0]
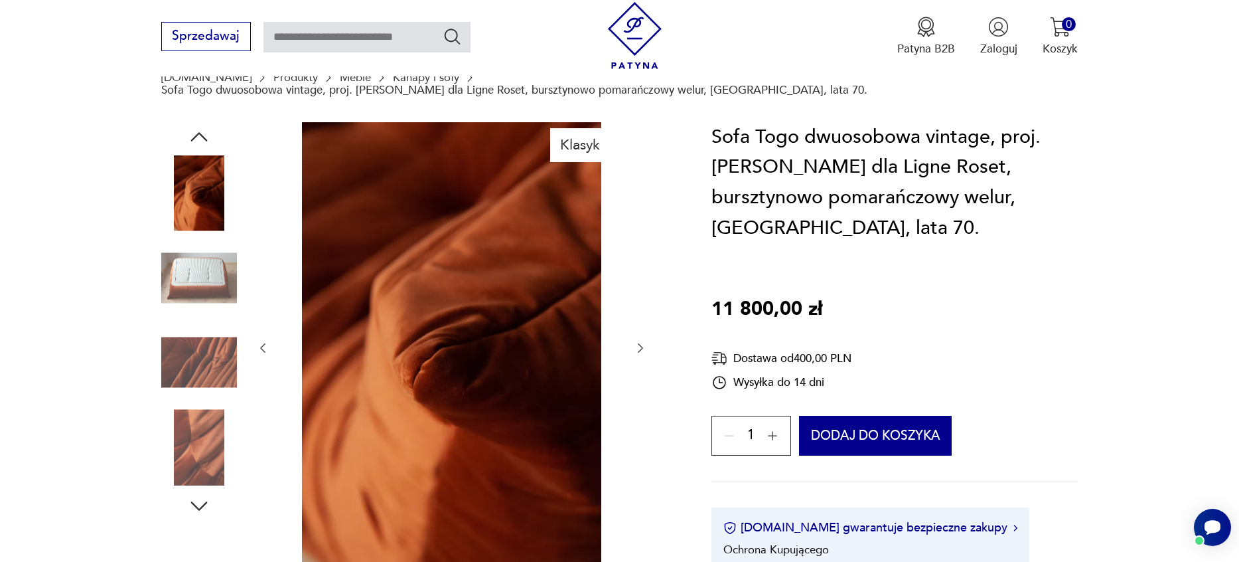
click at [279, 427] on img at bounding box center [112, 346] width 333 height 449
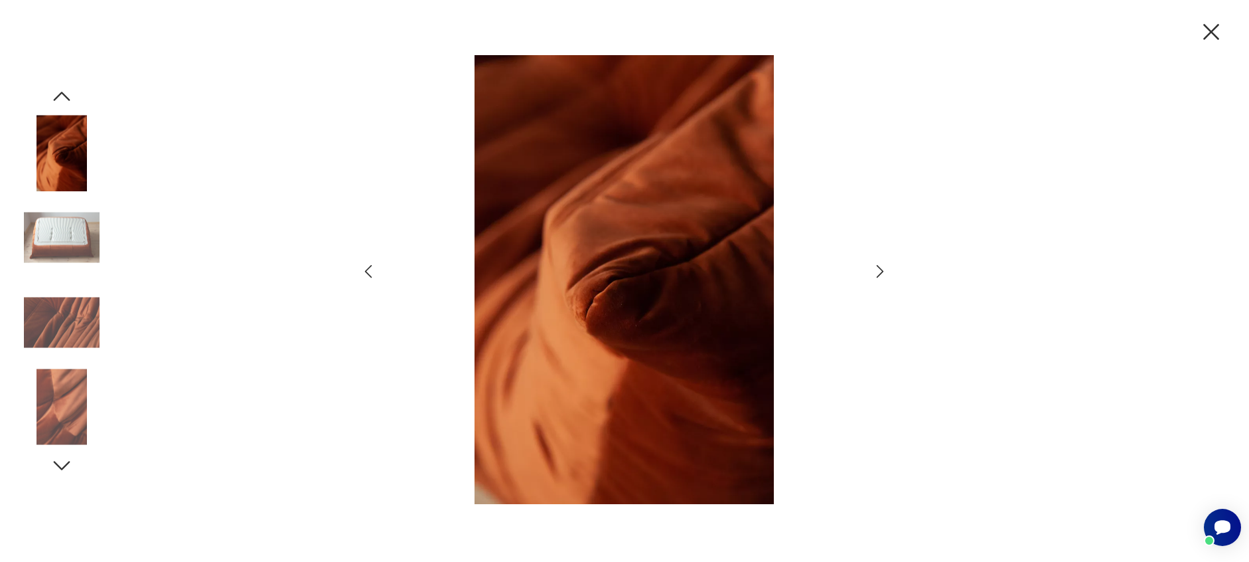
click at [186, 291] on div at bounding box center [624, 281] width 1249 height 562
click at [1215, 31] on icon "button" at bounding box center [1212, 32] width 28 height 28
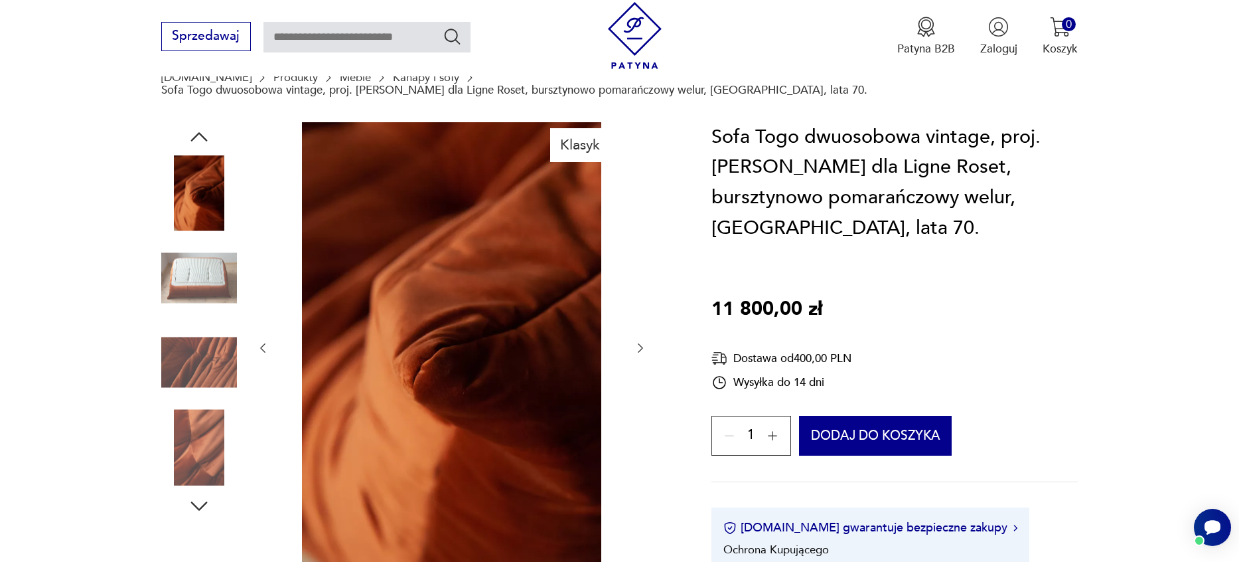
click at [195, 347] on img at bounding box center [199, 363] width 76 height 76
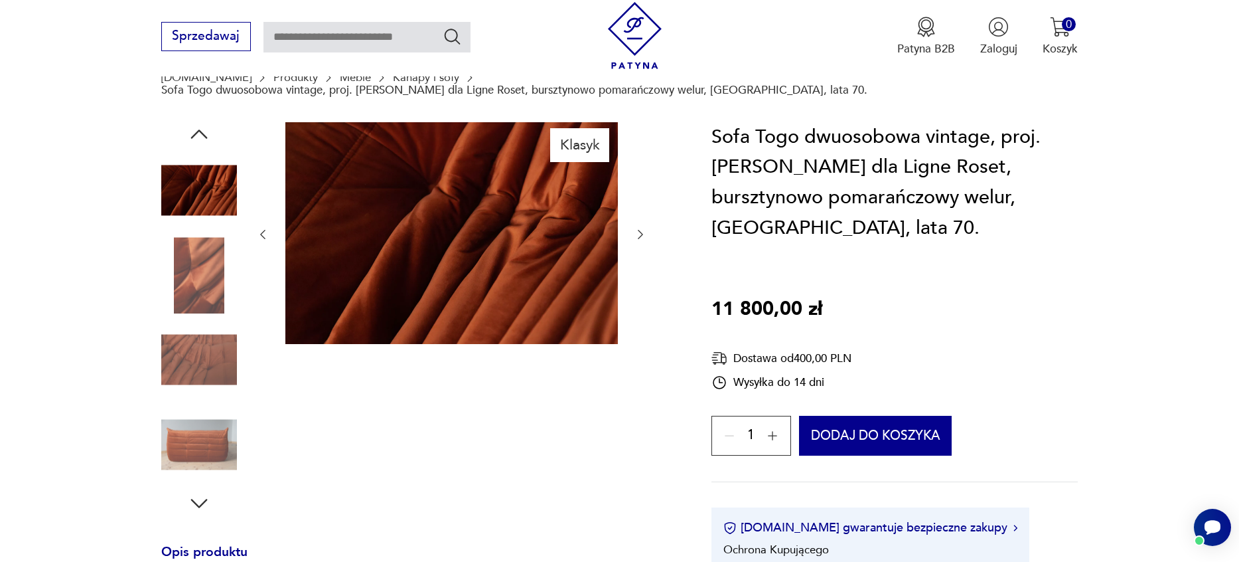
click at [197, 362] on img at bounding box center [199, 360] width 76 height 76
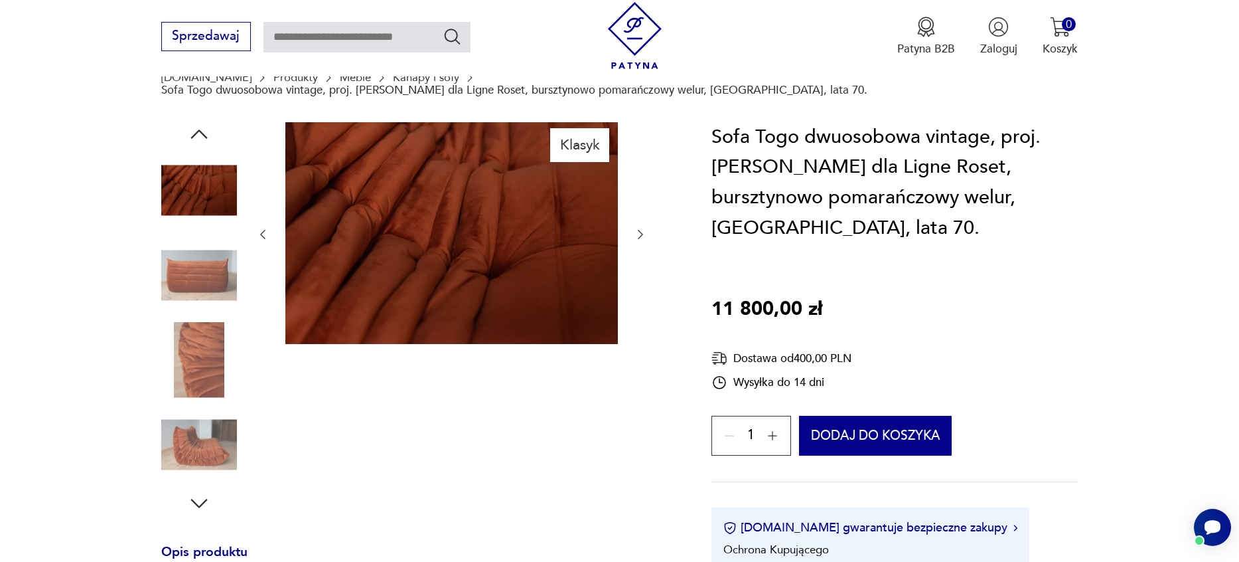
click at [198, 344] on img at bounding box center [199, 360] width 76 height 76
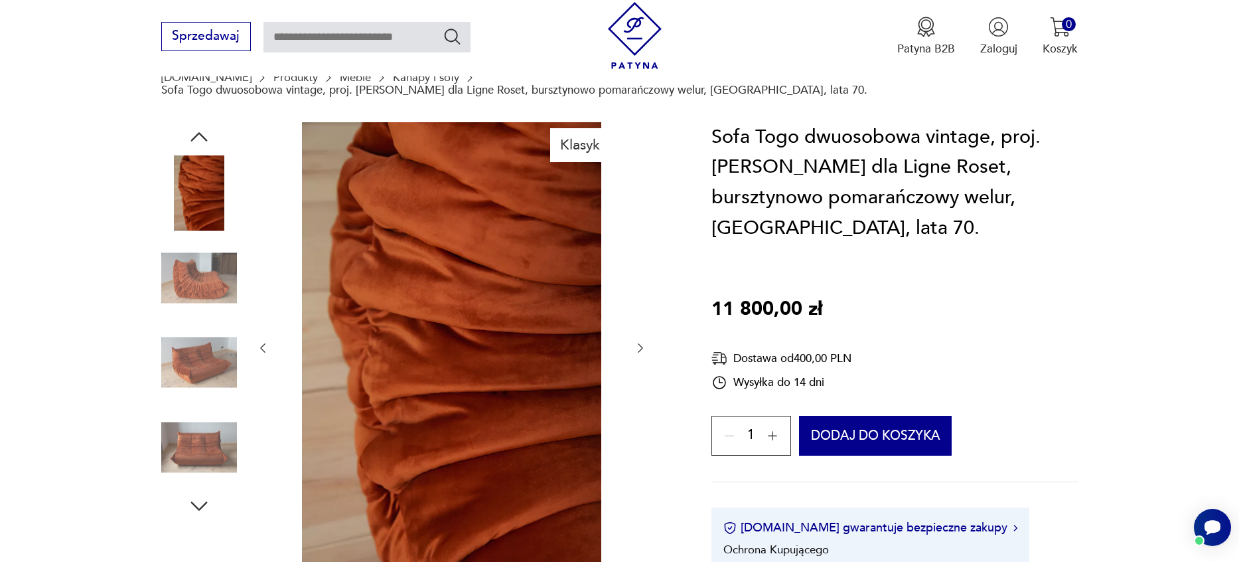
click at [208, 270] on img at bounding box center [199, 278] width 76 height 76
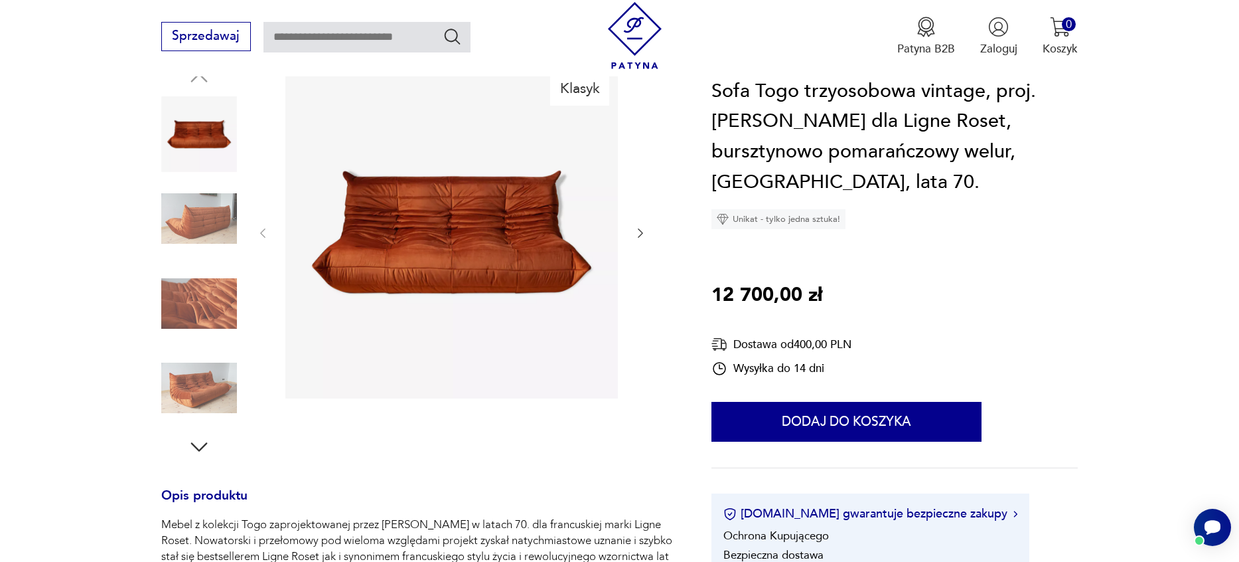
scroll to position [199, 0]
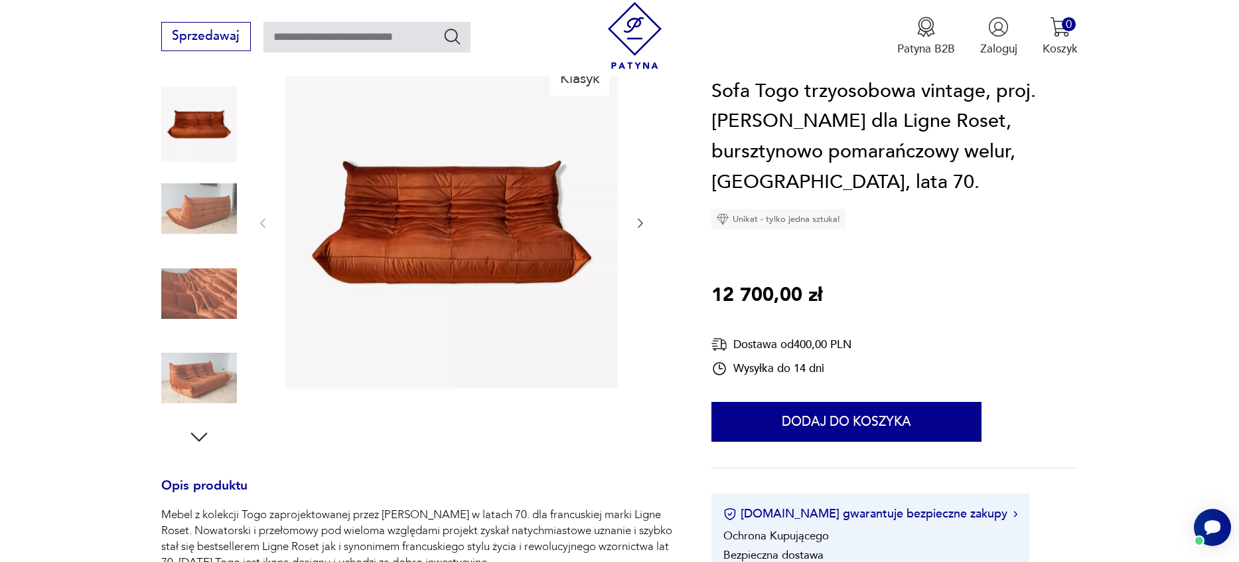
click at [208, 262] on img at bounding box center [199, 294] width 76 height 76
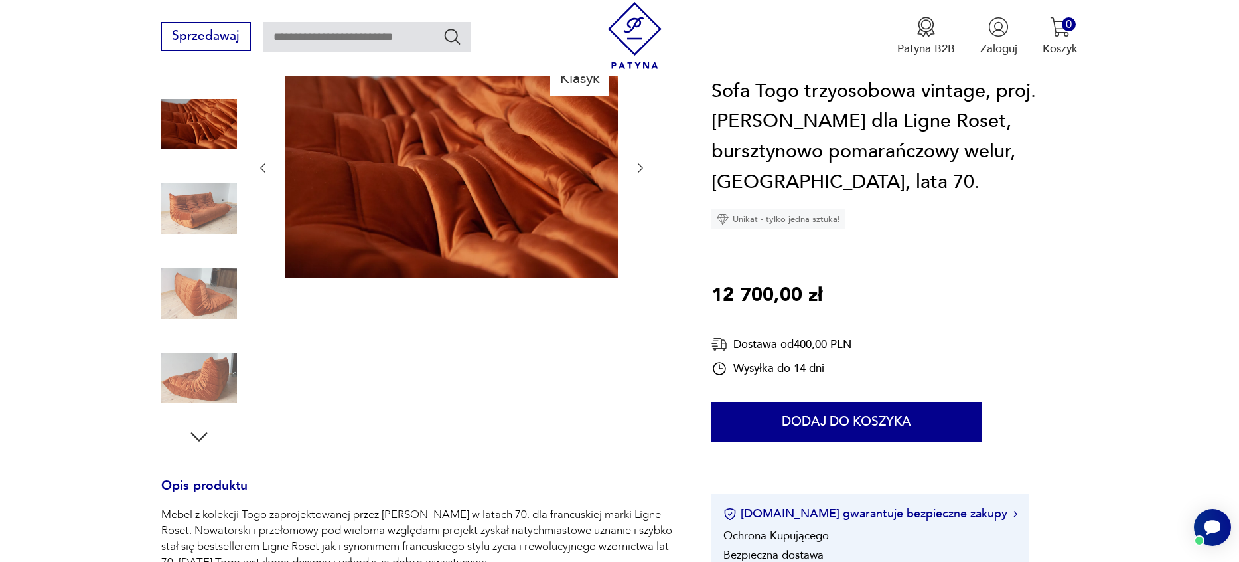
click at [211, 197] on img at bounding box center [199, 209] width 76 height 76
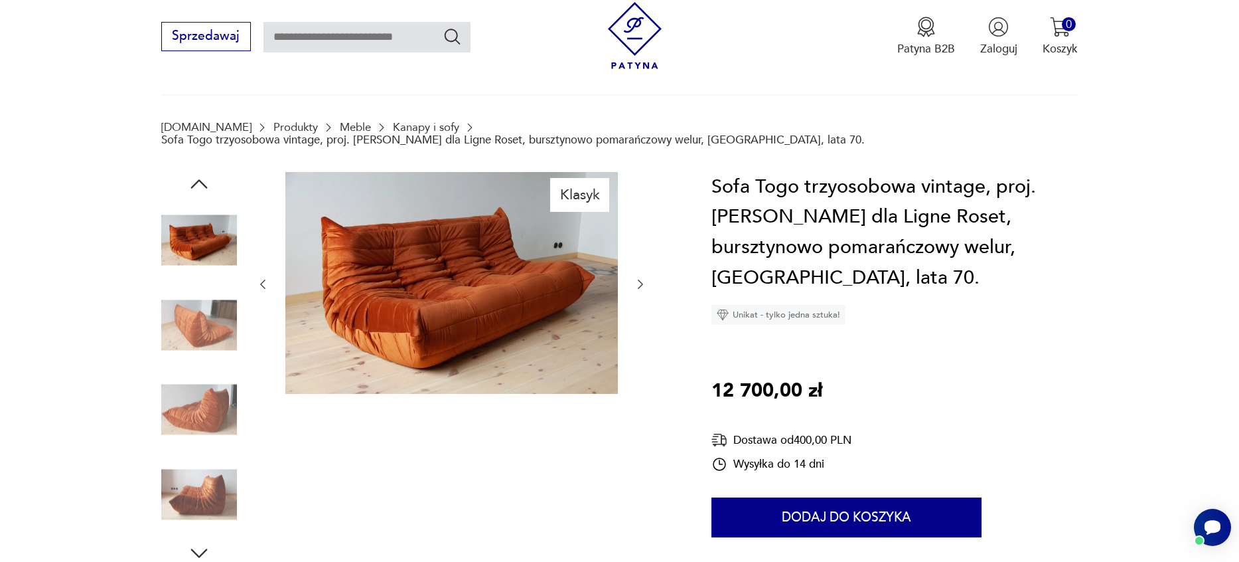
scroll to position [66, 0]
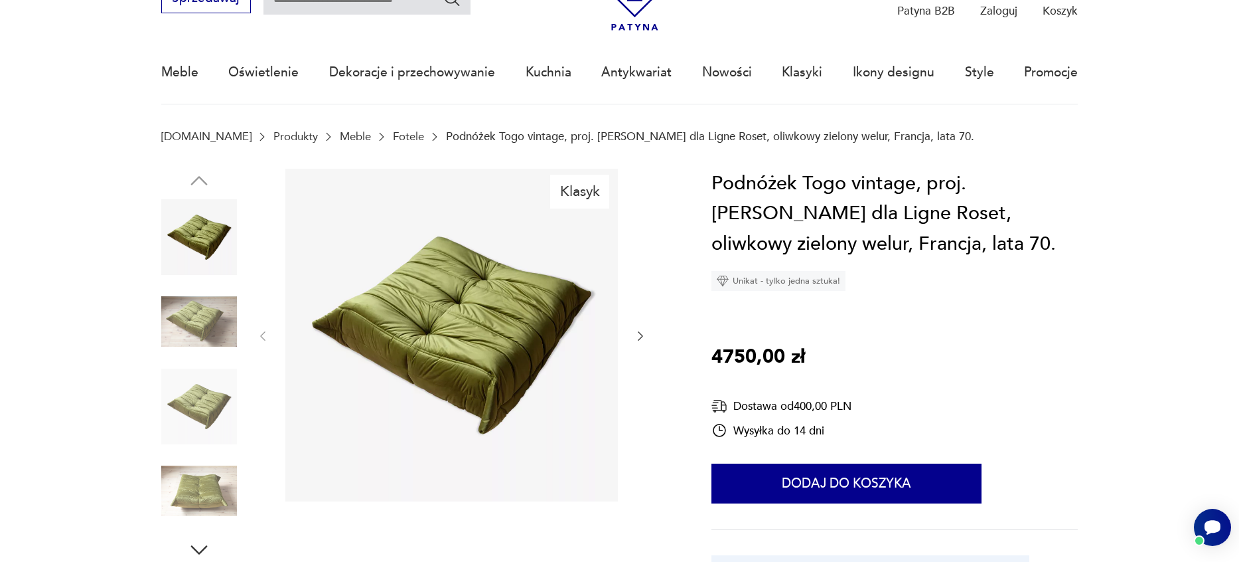
scroll to position [133, 0]
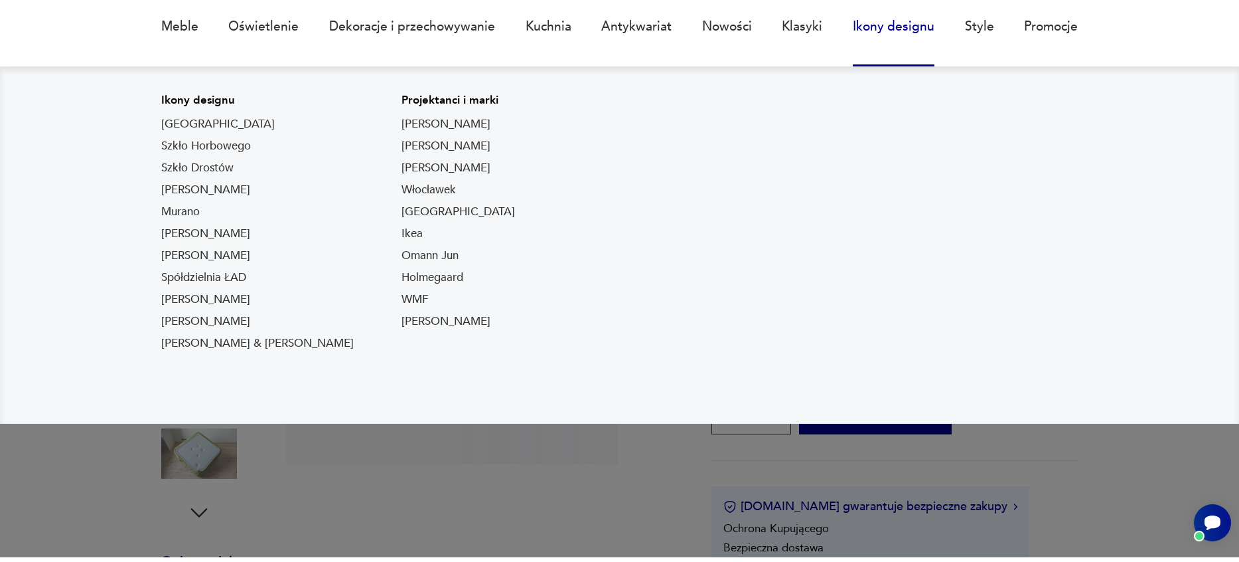
scroll to position [133, 0]
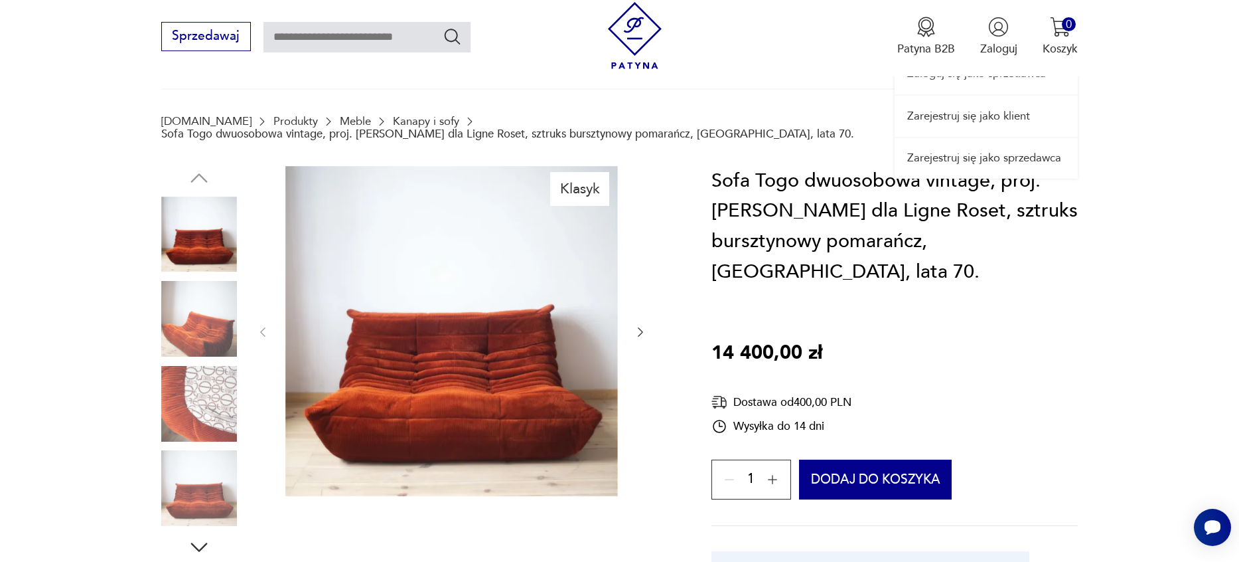
scroll to position [133, 0]
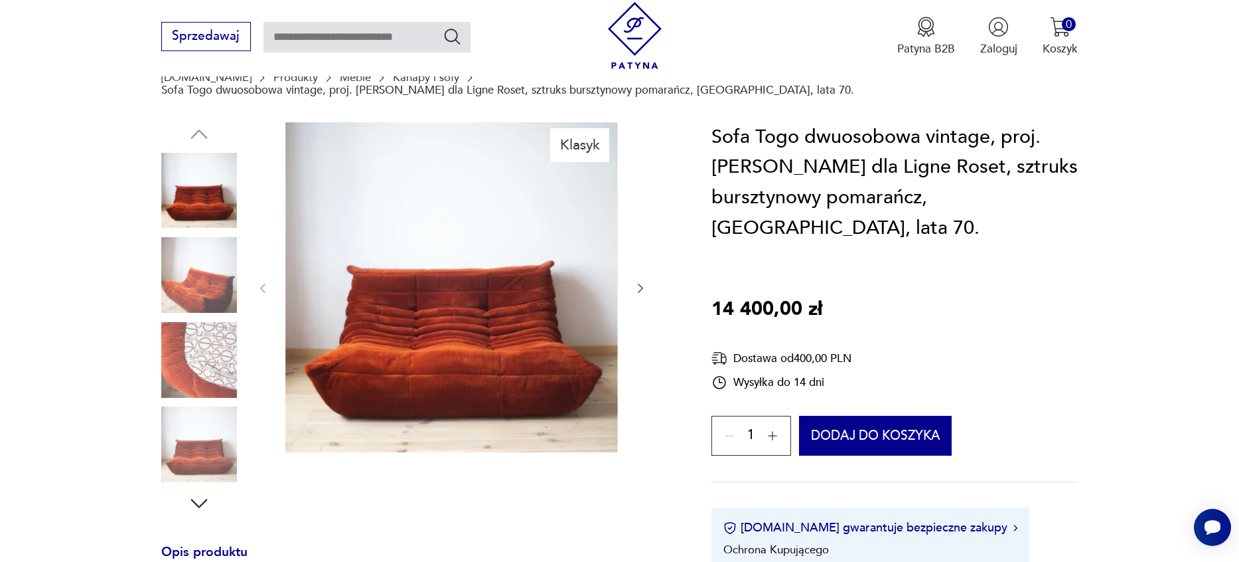
click at [213, 237] on img at bounding box center [199, 275] width 76 height 76
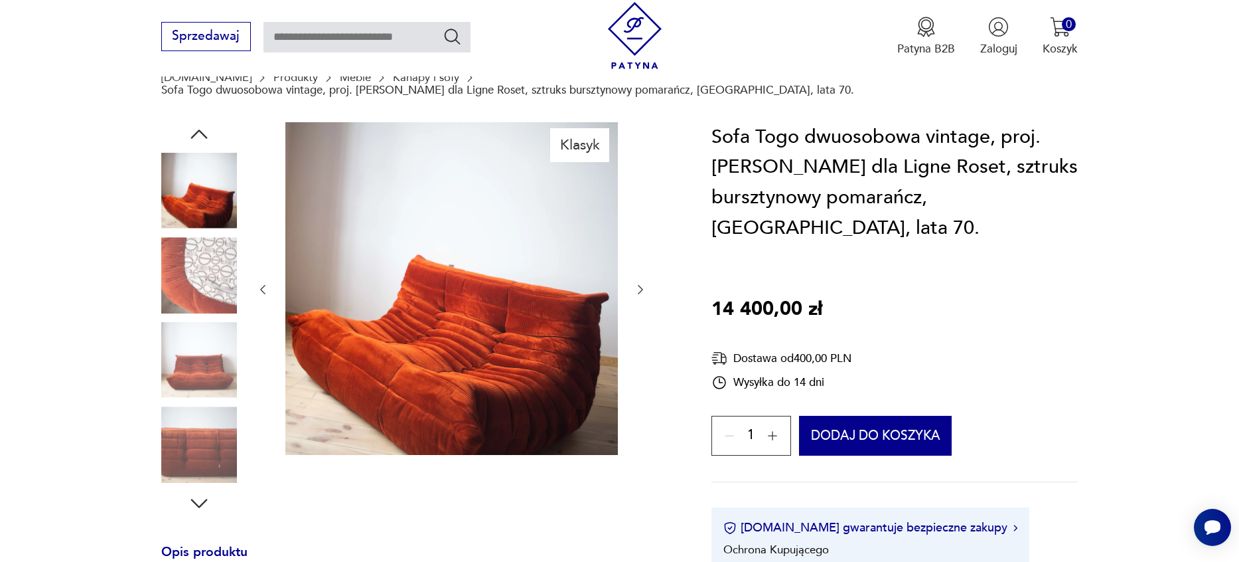
click at [202, 270] on img at bounding box center [199, 275] width 76 height 76
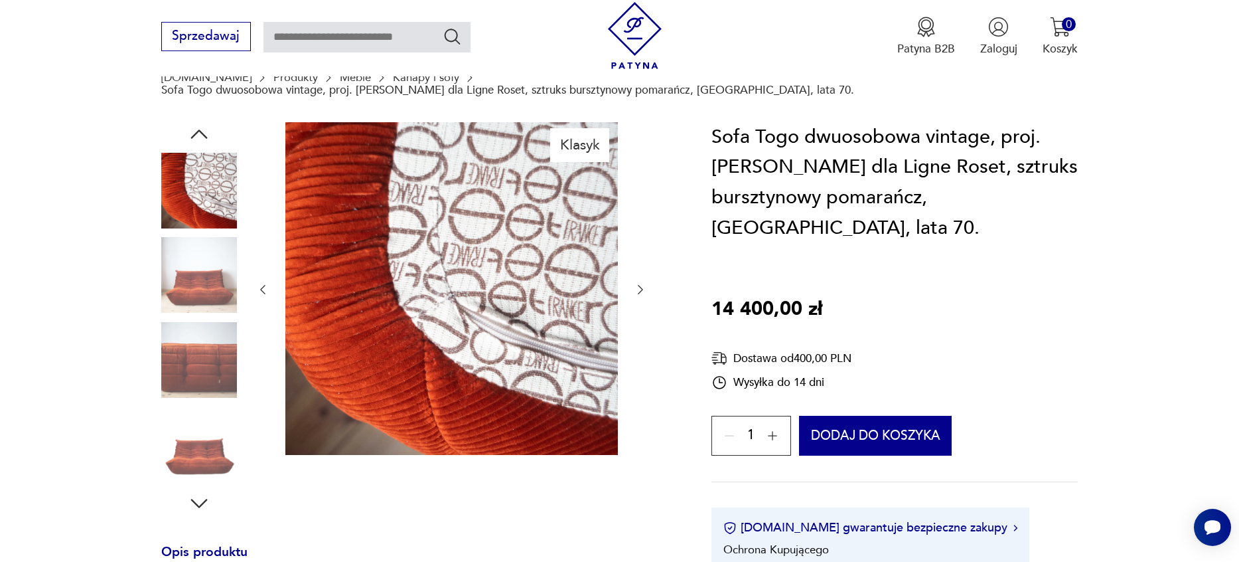
click at [203, 279] on img at bounding box center [199, 275] width 76 height 76
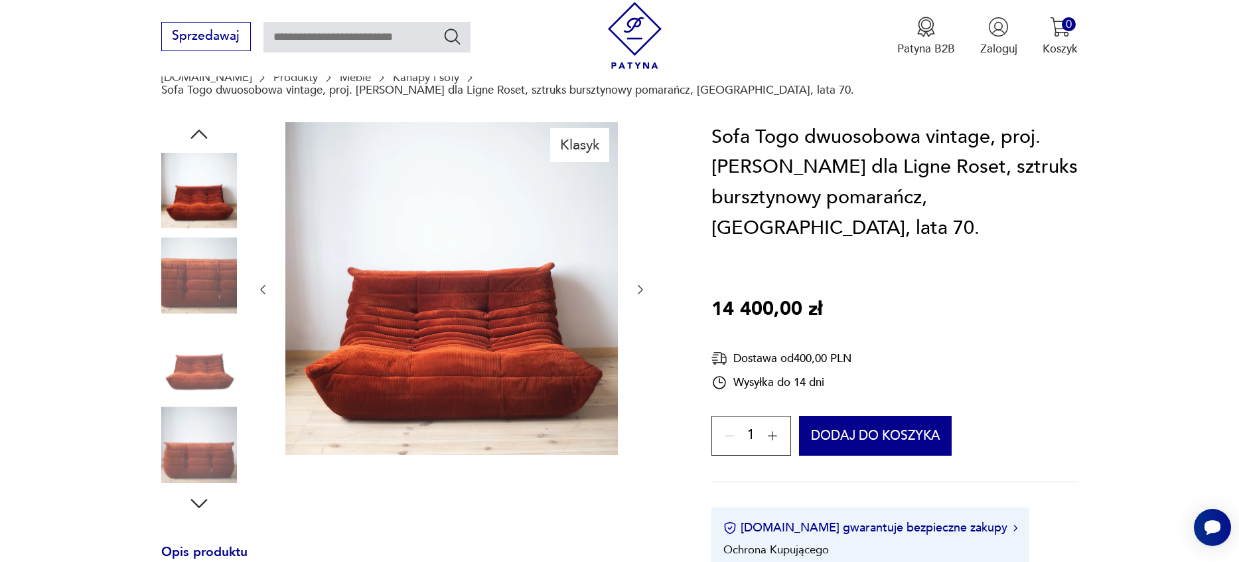
click at [199, 299] on img at bounding box center [199, 275] width 76 height 76
